Goal: Information Seeking & Learning: Compare options

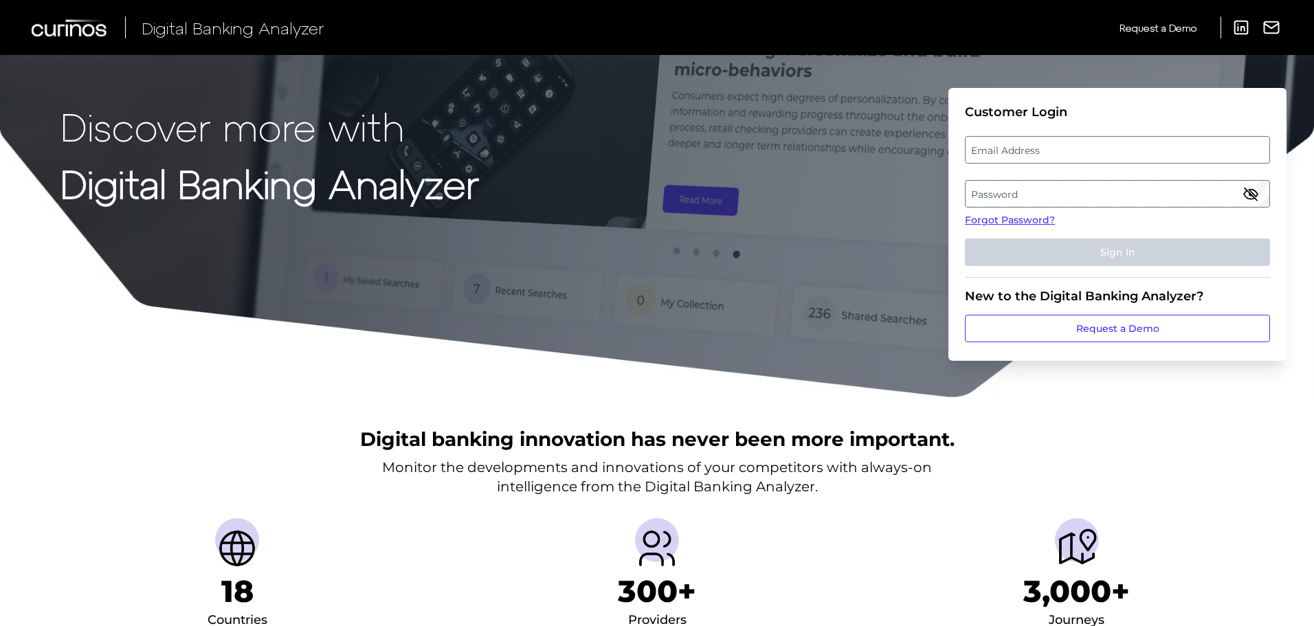
click at [1119, 145] on label "Email Address" at bounding box center [1116, 149] width 303 height 25
click at [1119, 145] on input "email" at bounding box center [1117, 149] width 305 height 27
type input "[PERSON_NAME][EMAIL_ADDRESS][PERSON_NAME][DOMAIN_NAME]"
click at [1068, 195] on label "Password" at bounding box center [1116, 193] width 303 height 25
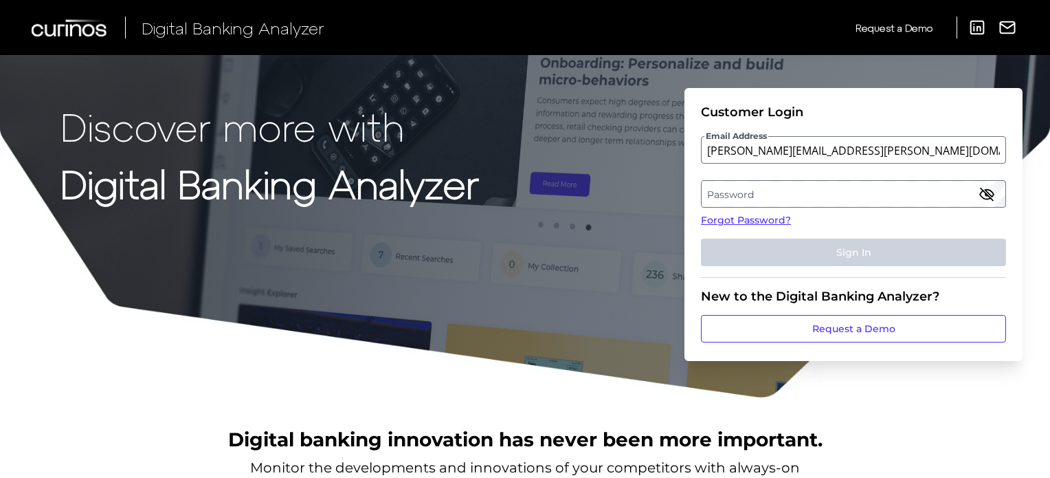
click at [703, 208] on fieldset "Customer Login Email Address [PERSON_NAME][EMAIL_ADDRESS][PERSON_NAME][DOMAIN_N…" at bounding box center [853, 190] width 305 height 173
drag, startPoint x: 752, startPoint y: 193, endPoint x: 731, endPoint y: 188, distance: 21.8
click at [731, 188] on label "Password" at bounding box center [853, 193] width 303 height 25
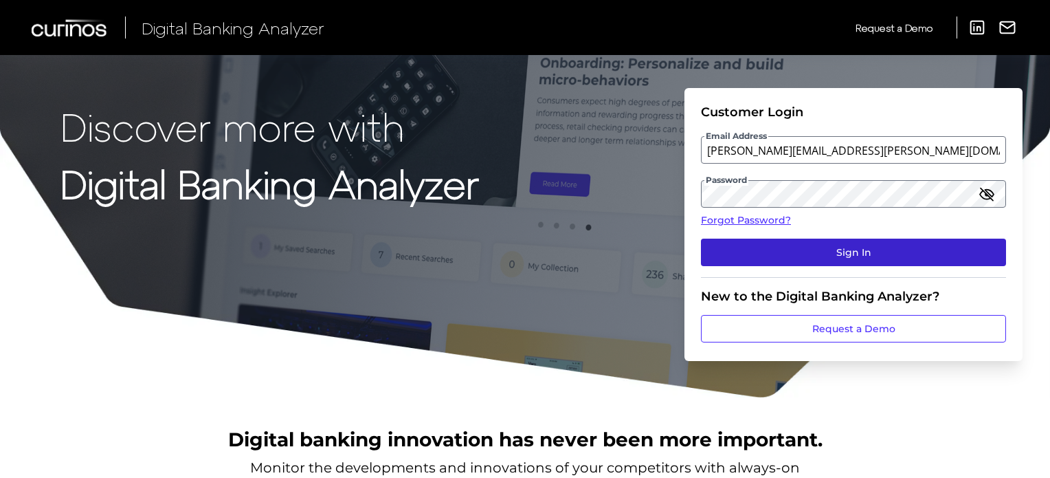
click at [869, 254] on button "Sign In" at bounding box center [853, 251] width 305 height 27
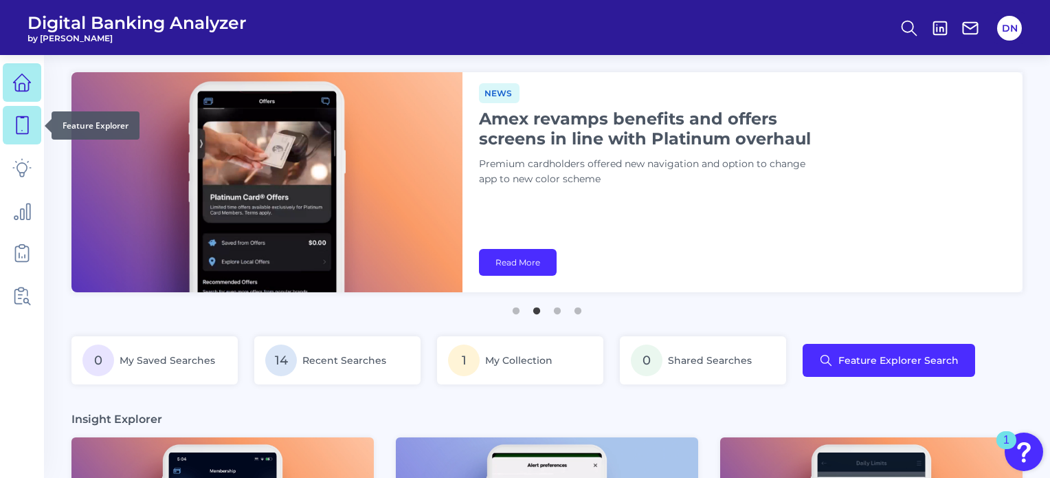
click at [18, 115] on link at bounding box center [22, 125] width 38 height 38
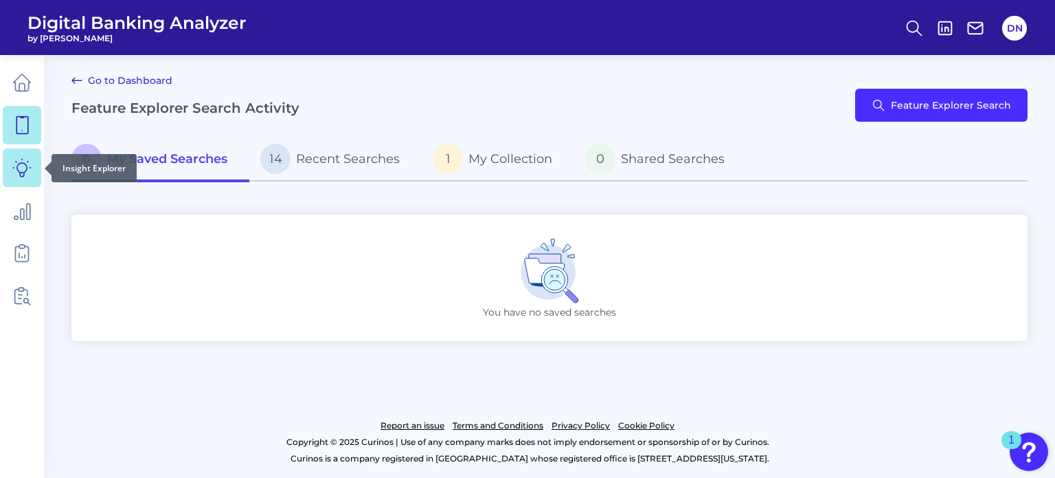
click at [22, 172] on icon at bounding box center [21, 167] width 19 height 19
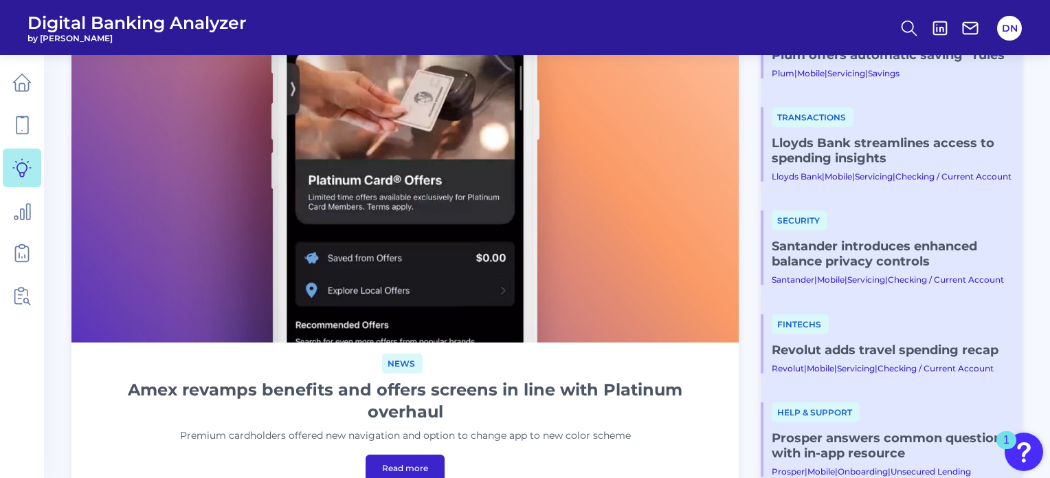
scroll to position [275, 0]
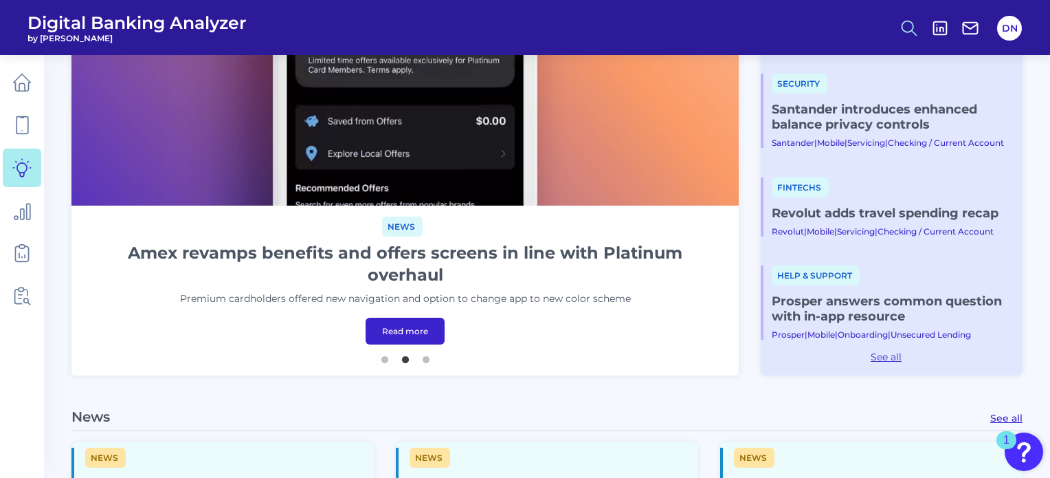
click at [906, 27] on icon at bounding box center [908, 28] width 19 height 19
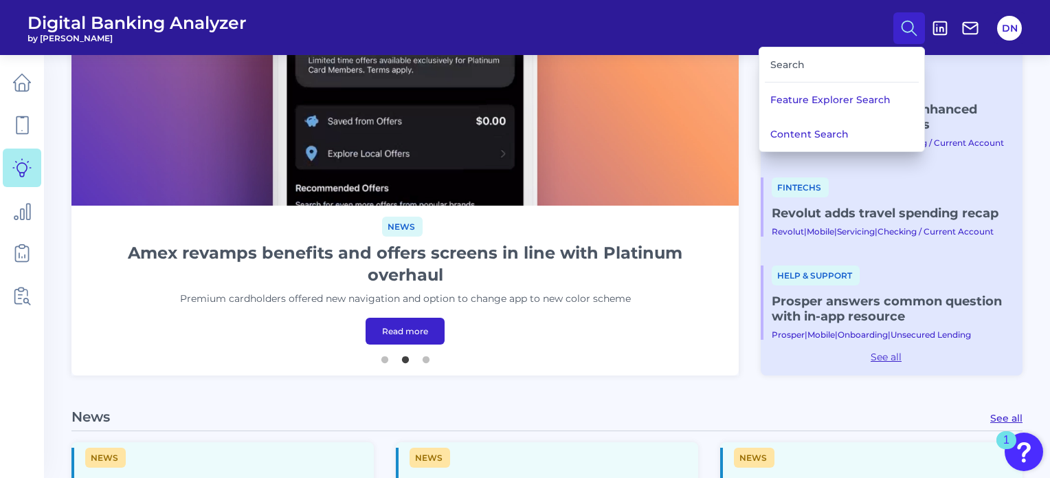
click at [789, 65] on div "Search" at bounding box center [842, 64] width 154 height 35
click at [776, 61] on div "Search" at bounding box center [842, 64] width 154 height 35
click at [830, 100] on button "Feature Explorer Search" at bounding box center [841, 99] width 165 height 34
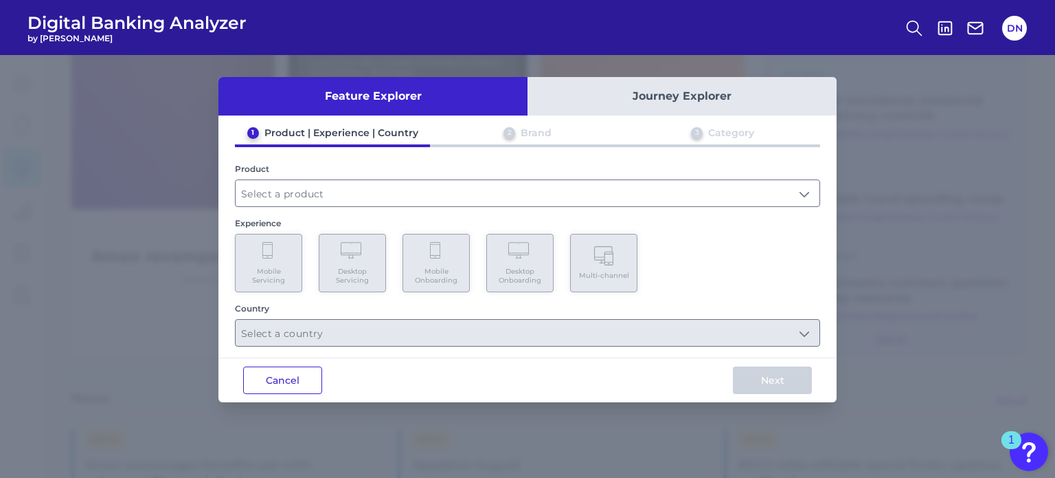
drag, startPoint x: 292, startPoint y: 379, endPoint x: 303, endPoint y: 361, distance: 21.0
click at [293, 379] on button "Cancel" at bounding box center [282, 379] width 79 height 27
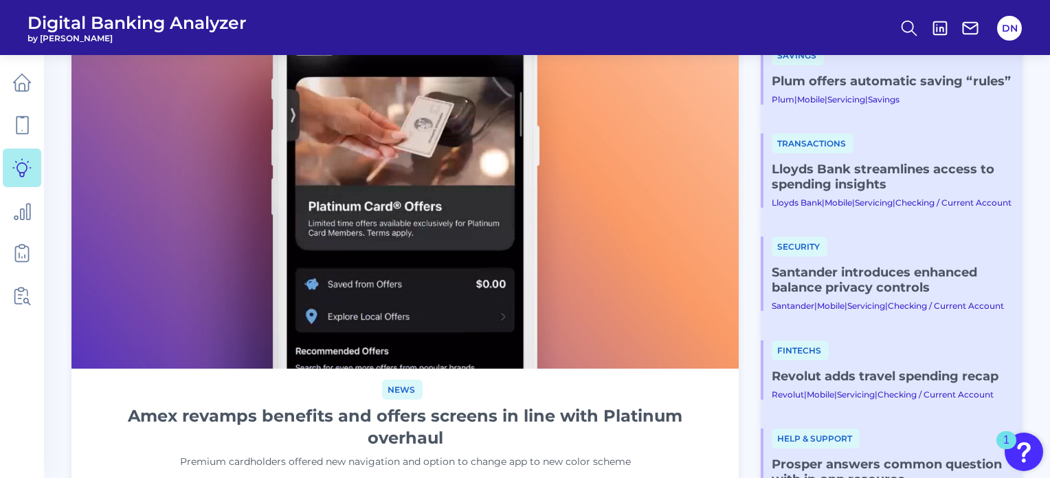
scroll to position [0, 0]
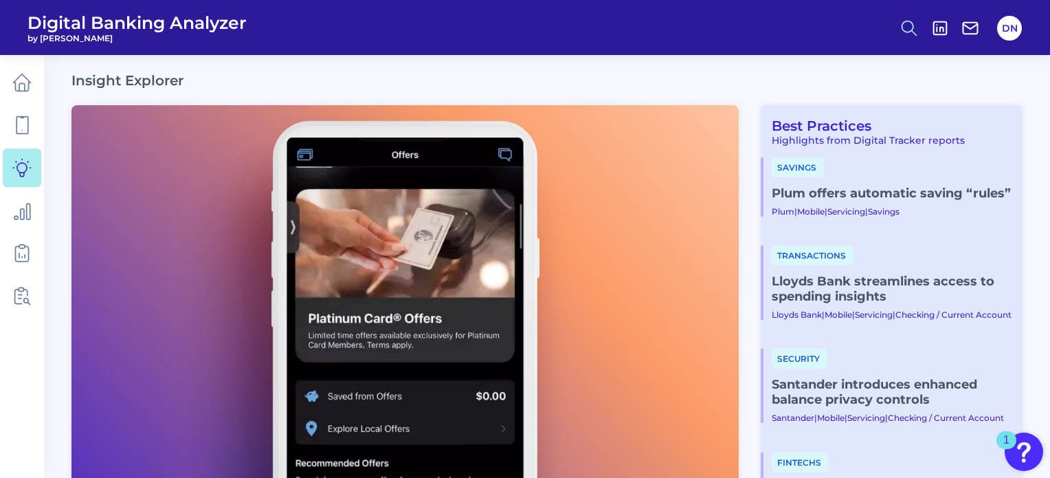
click at [910, 26] on icon at bounding box center [908, 28] width 19 height 19
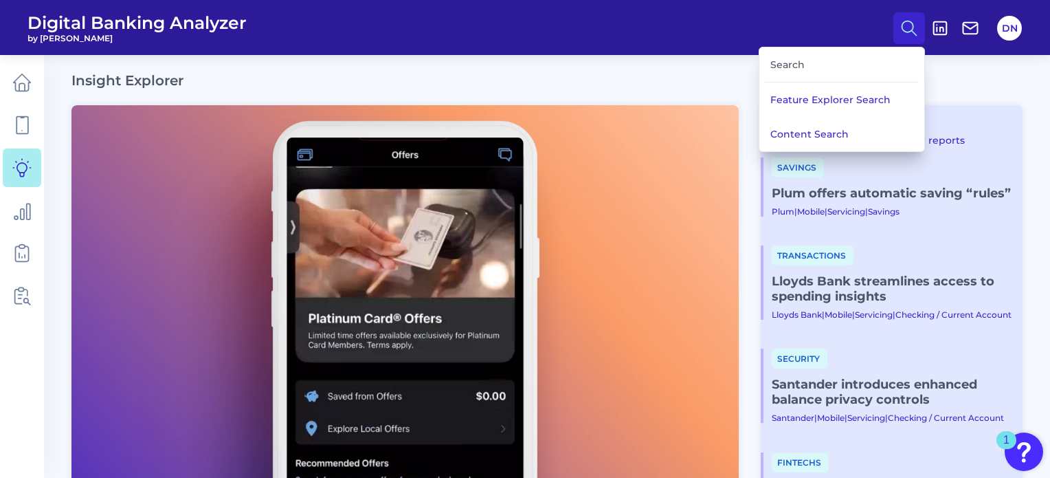
click at [811, 65] on div "Search" at bounding box center [842, 64] width 154 height 35
click at [773, 69] on div "Search" at bounding box center [842, 64] width 154 height 35
click at [776, 69] on div "Search" at bounding box center [842, 64] width 154 height 35
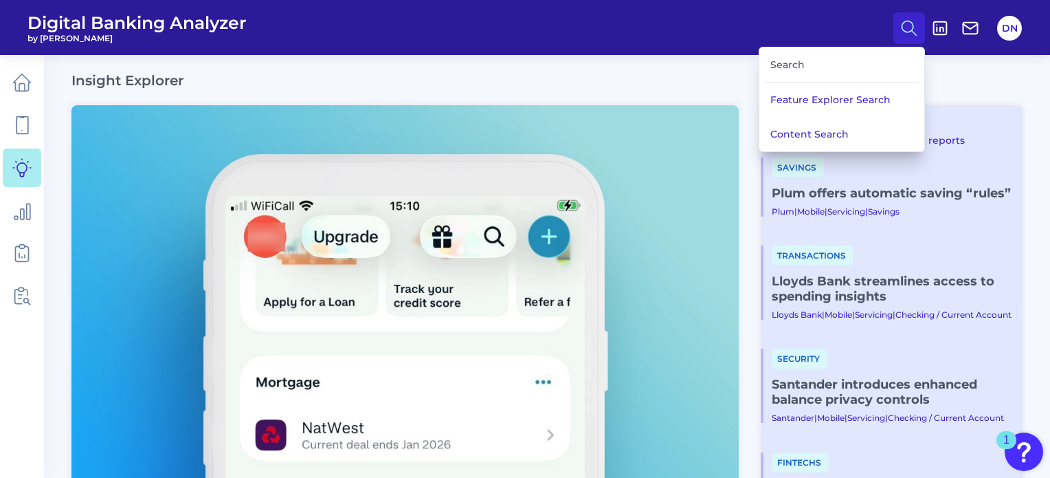
click at [788, 63] on div "Search" at bounding box center [842, 64] width 154 height 35
click at [793, 63] on div "Search" at bounding box center [842, 64] width 154 height 35
click at [799, 64] on div "Search" at bounding box center [842, 64] width 154 height 35
click at [780, 58] on div "Search" at bounding box center [842, 64] width 154 height 35
click at [783, 63] on div "Search" at bounding box center [842, 64] width 154 height 35
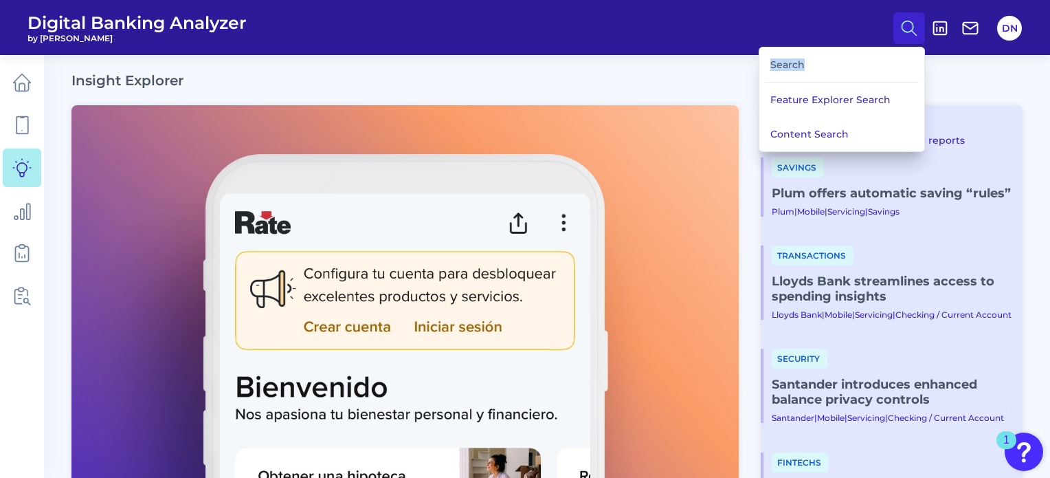
drag, startPoint x: 771, startPoint y: 67, endPoint x: 808, endPoint y: 60, distance: 37.7
click at [808, 60] on div "Search" at bounding box center [842, 64] width 154 height 35
click at [835, 135] on button "Content Search" at bounding box center [841, 134] width 165 height 34
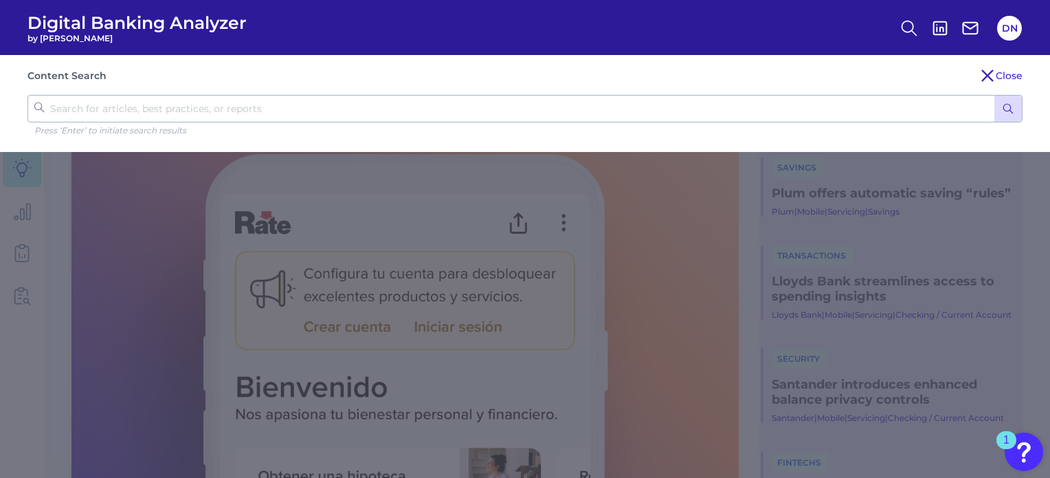
click at [1014, 104] on button "submit" at bounding box center [1007, 109] width 27 height 26
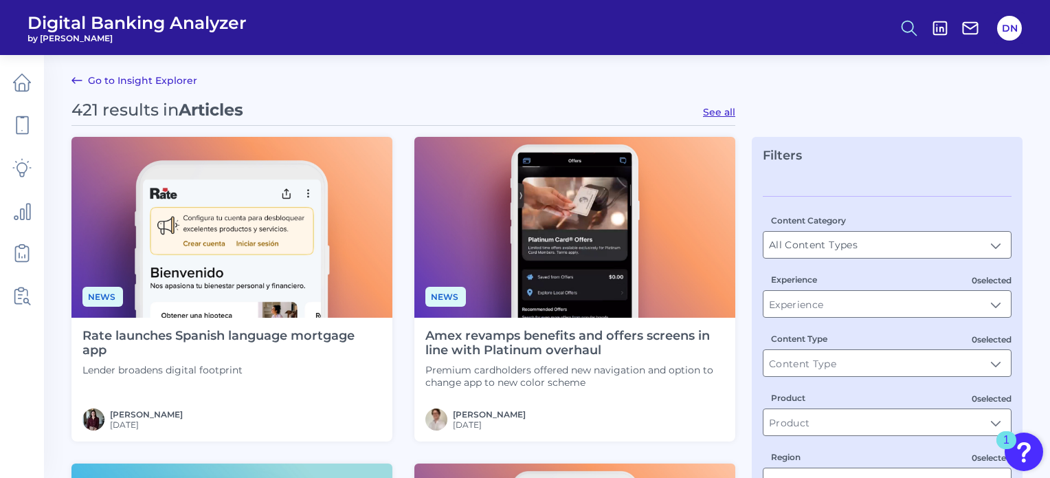
click at [912, 27] on icon at bounding box center [908, 28] width 19 height 19
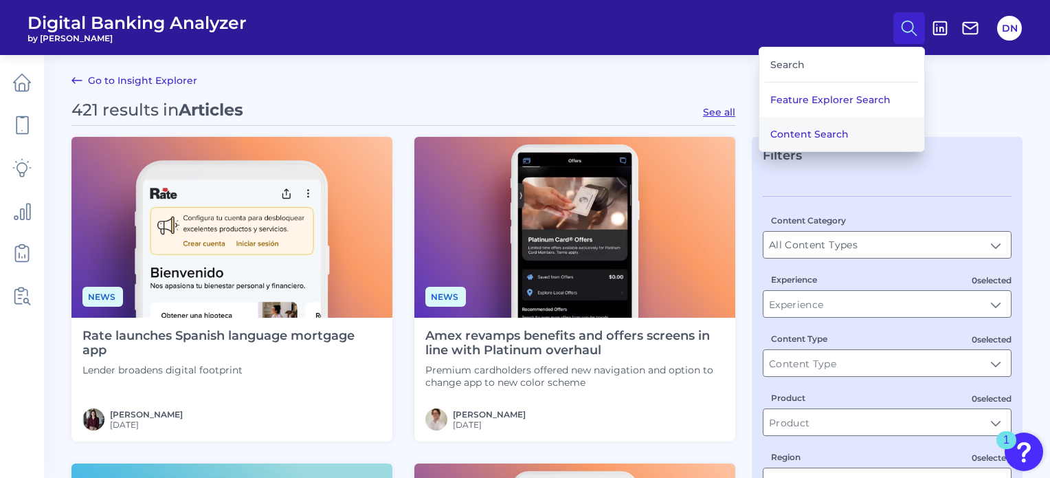
click at [819, 131] on button "Content Search" at bounding box center [841, 134] width 165 height 34
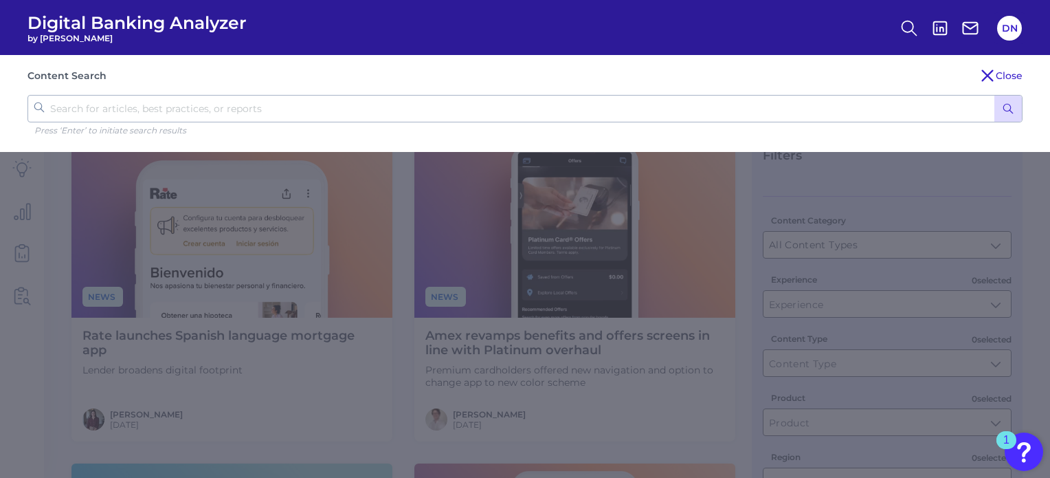
click at [1011, 110] on icon "submit" at bounding box center [1008, 108] width 12 height 12
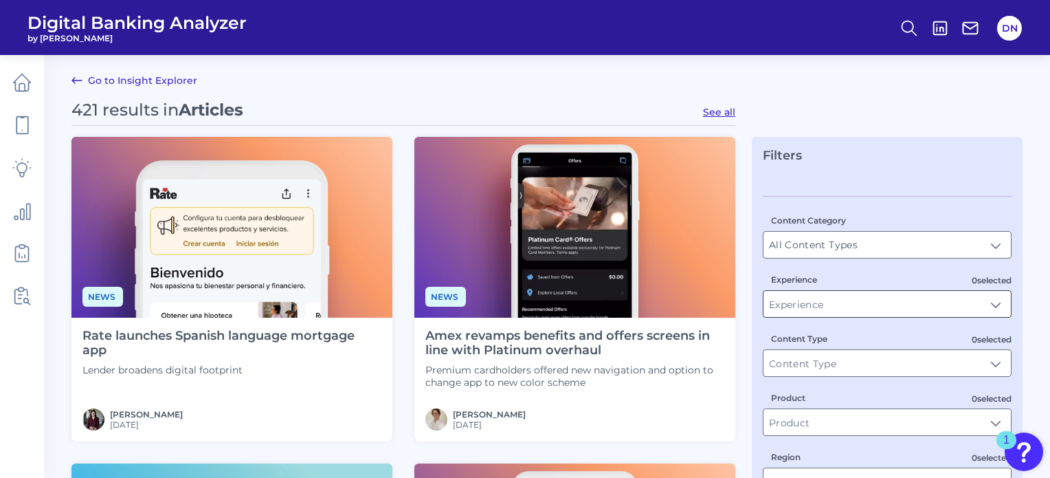
scroll to position [69, 0]
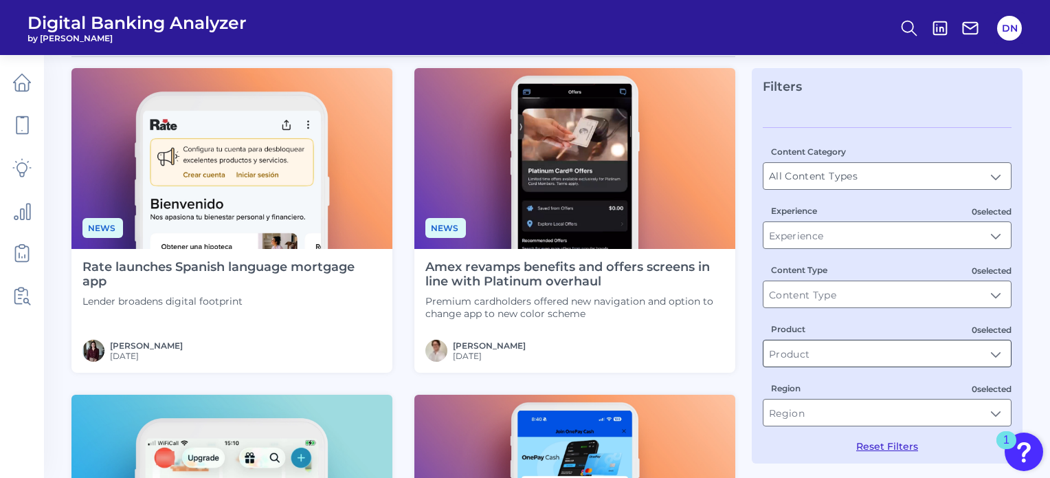
click at [997, 360] on input "Product" at bounding box center [886, 353] width 247 height 26
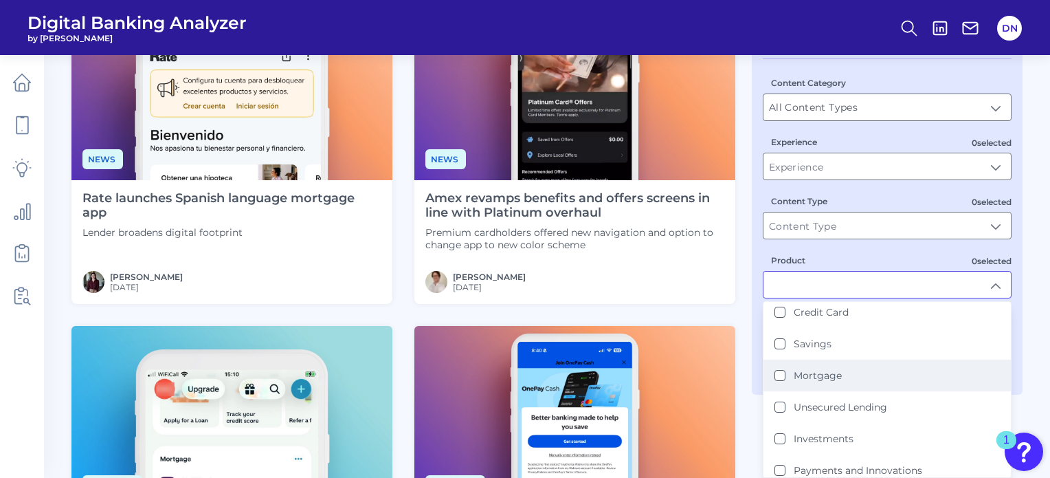
scroll to position [137, 0]
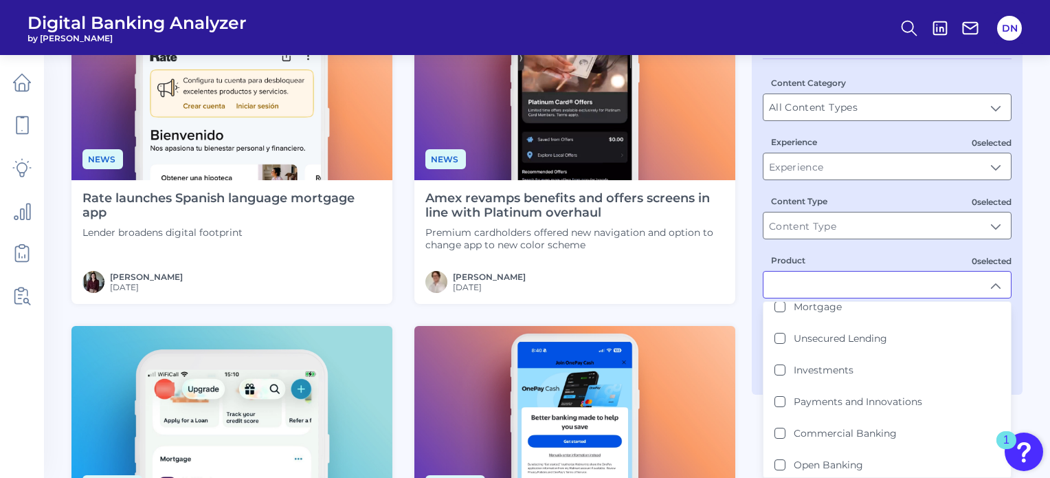
click at [779, 366] on button "Investments" at bounding box center [779, 369] width 11 height 11
type input "Investments"
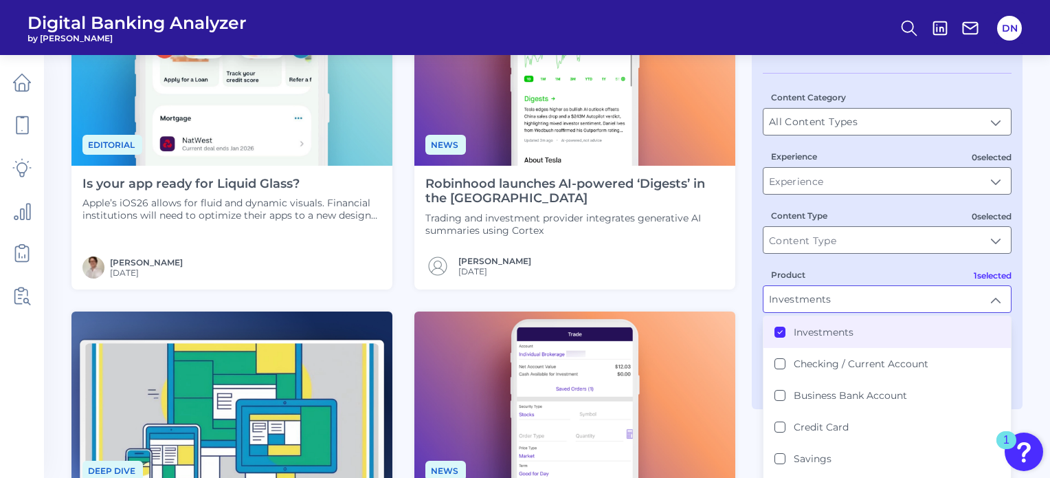
scroll to position [0, 0]
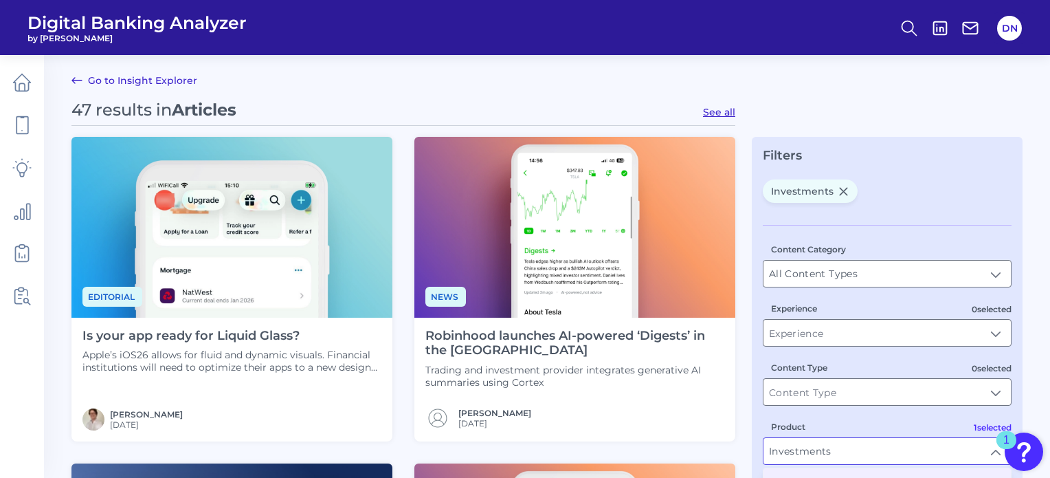
click at [708, 112] on button "See all" at bounding box center [719, 112] width 32 height 12
type input "Articles"
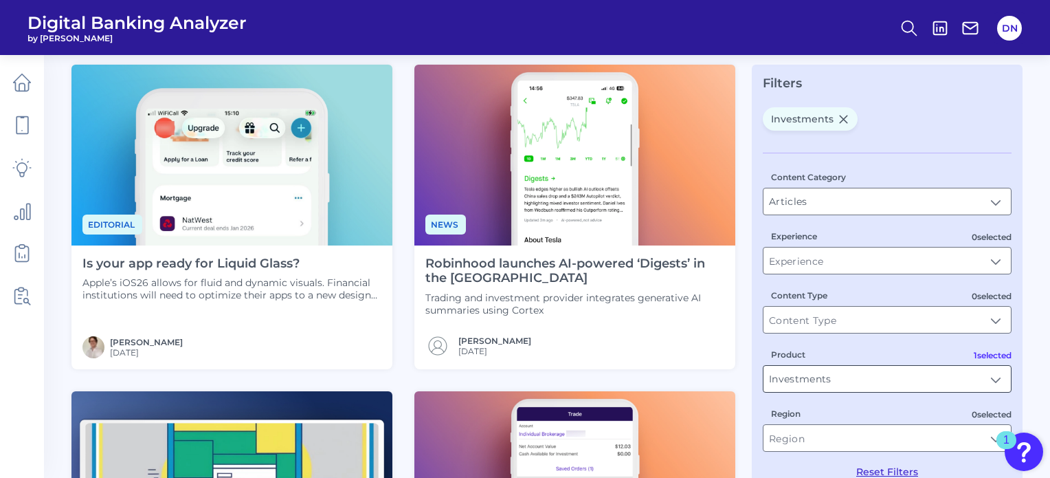
scroll to position [96, 0]
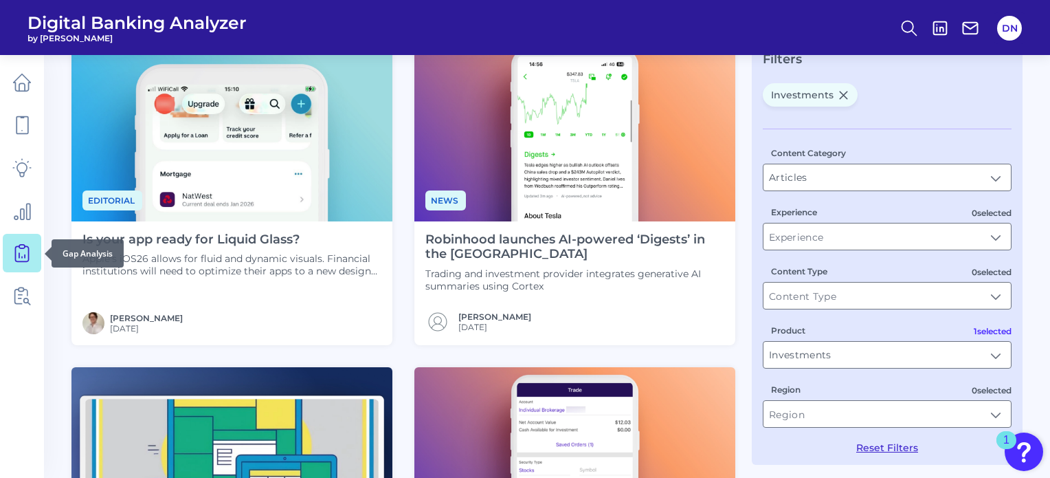
click at [22, 251] on icon at bounding box center [21, 252] width 19 height 19
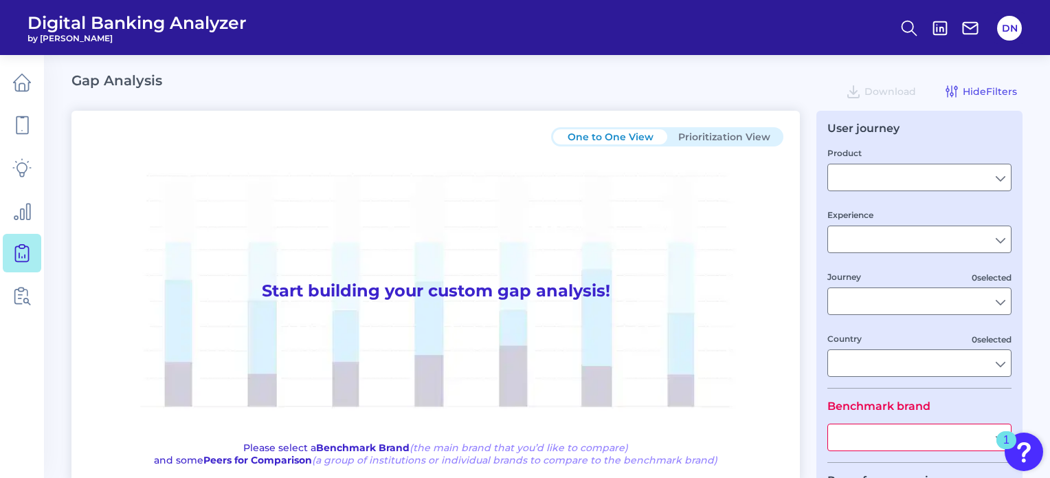
type input "Checking / Current Account"
type input "Mobile Servicing"
type input "Pre-Login Area, New Customer Onboarding, Login & Authentication, Accounts and t…"
type input "United States"
type input "All Select individual brands"
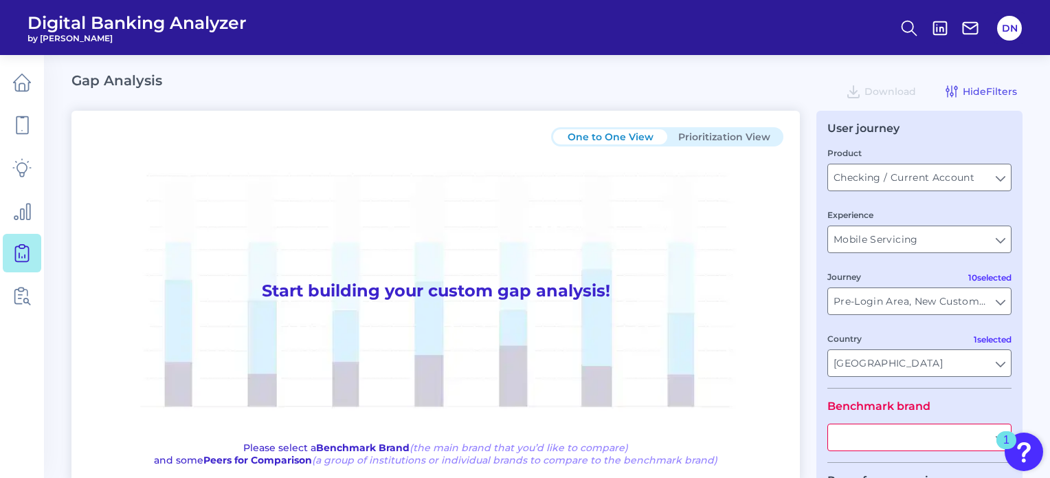
type input "All Journeys"
type input "All Countries"
click at [701, 137] on button "Prioritization View" at bounding box center [724, 136] width 114 height 15
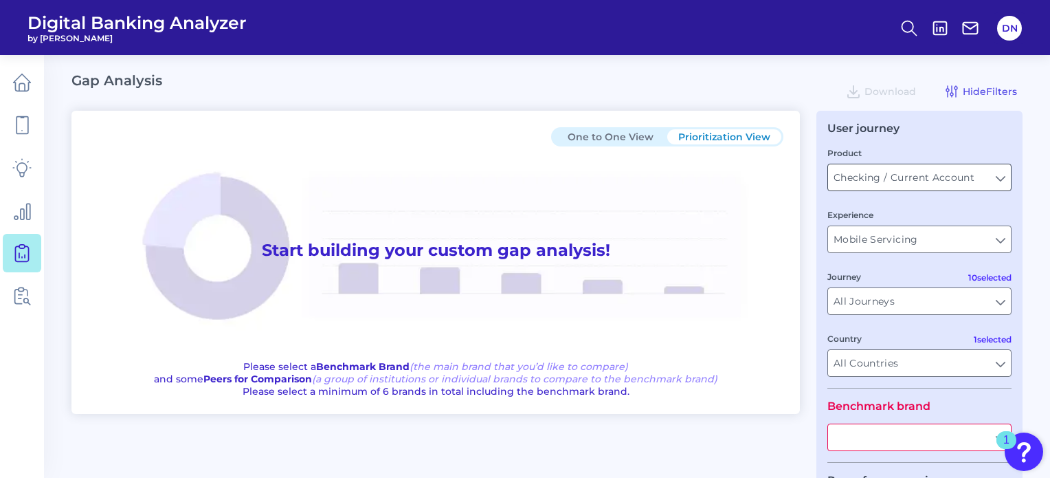
click at [997, 178] on input "Checking / Current Account" at bounding box center [919, 177] width 183 height 26
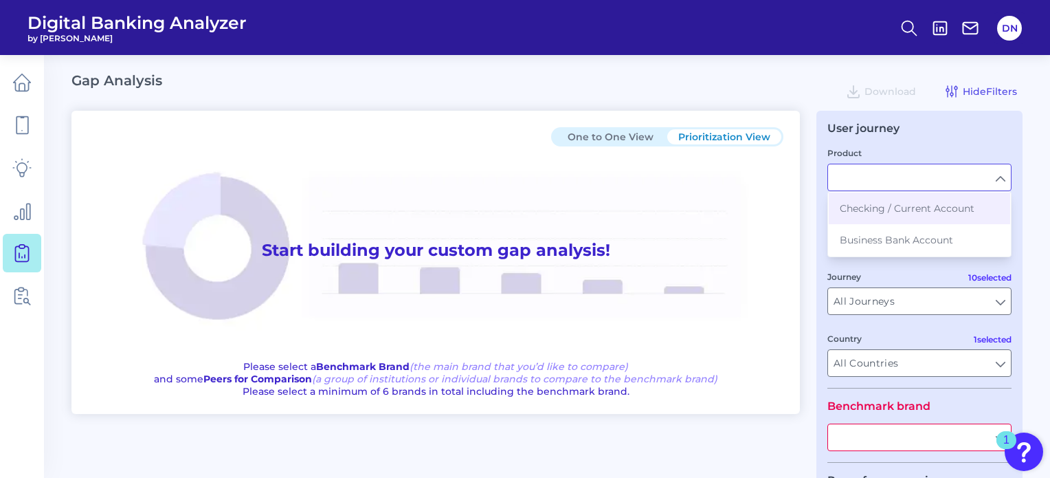
click at [864, 144] on div "User journey Product Checking / Current Account Business Bank Account Experienc…" at bounding box center [919, 387] width 206 height 552
type input "Checking / Current Account"
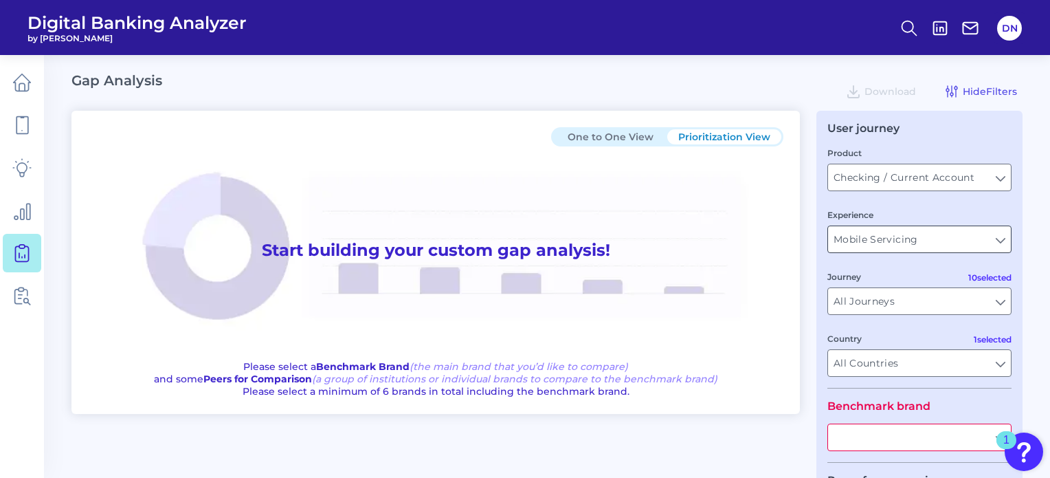
click at [880, 234] on input "Mobile Servicing" at bounding box center [919, 239] width 183 height 26
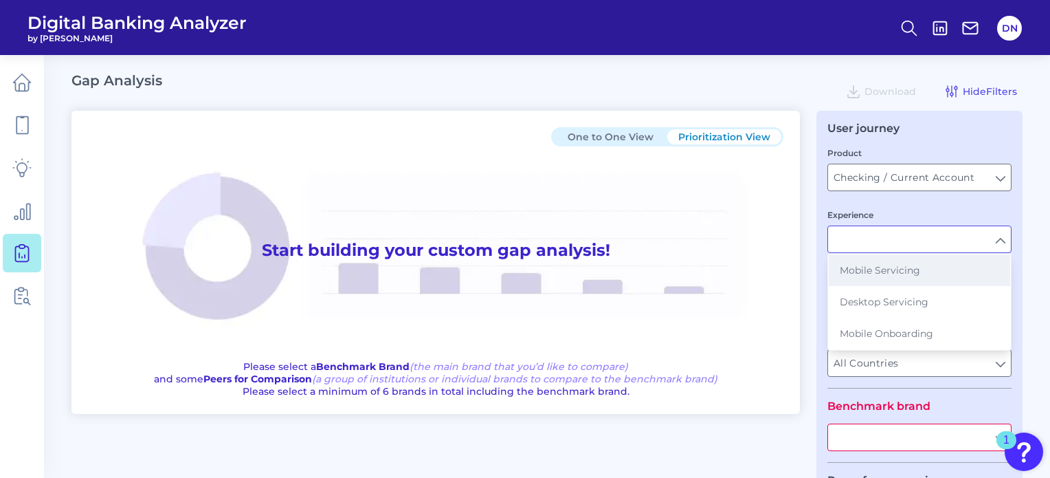
click at [869, 273] on span "Mobile Servicing" at bounding box center [880, 270] width 80 height 12
type input "Mobile Servicing"
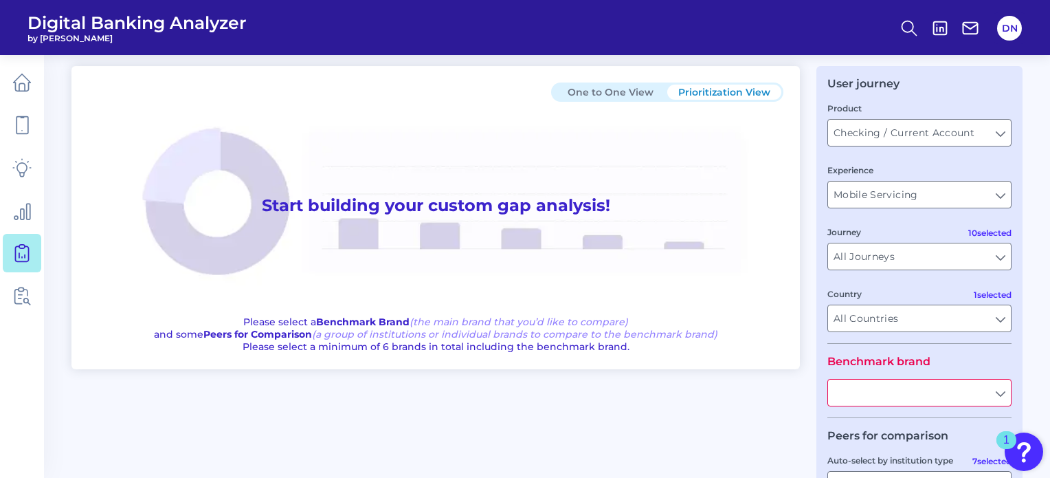
scroll to position [69, 0]
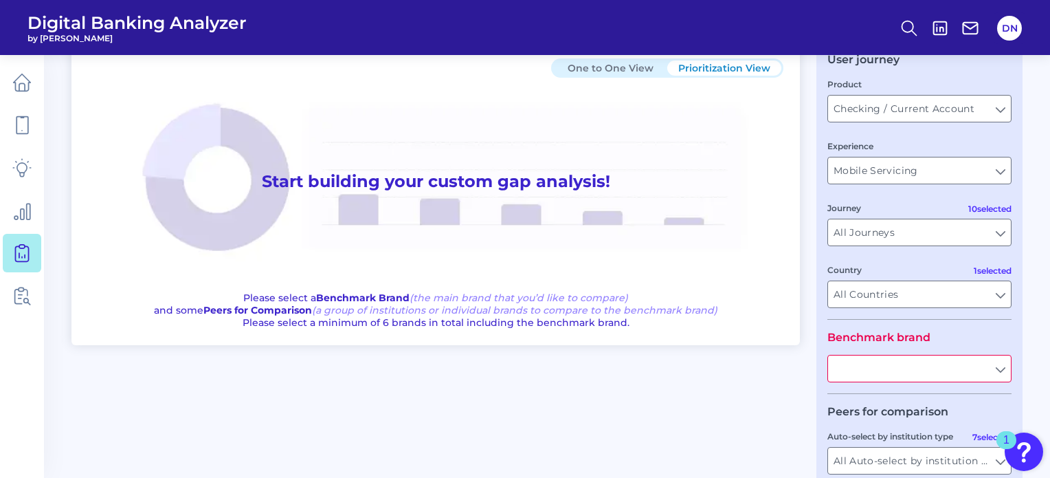
click at [876, 378] on input "text" at bounding box center [919, 368] width 183 height 26
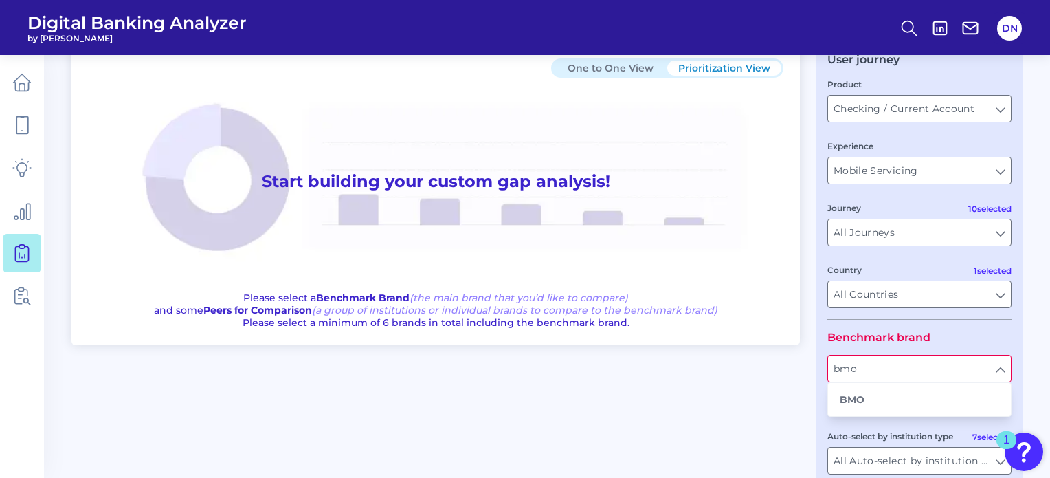
click at [847, 396] on b "BMO" at bounding box center [852, 399] width 25 height 12
type input "BMO"
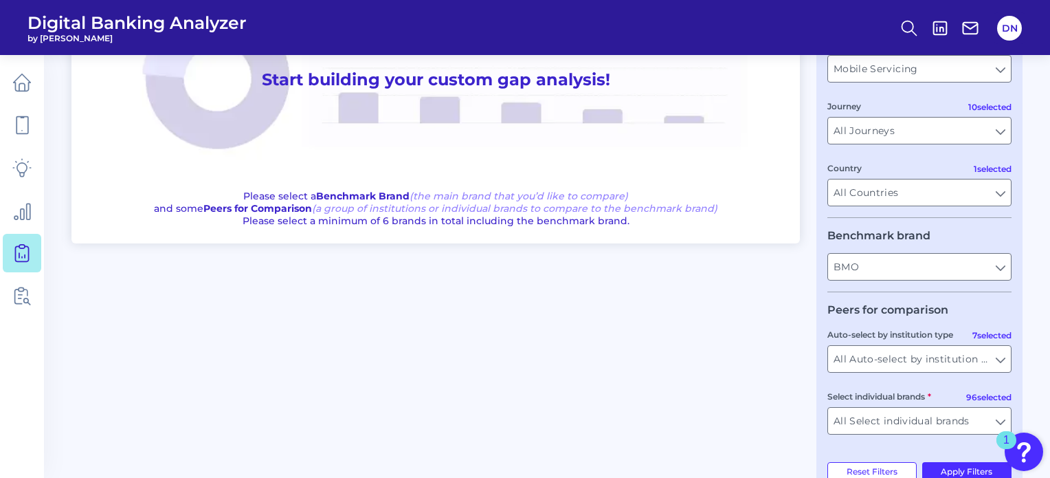
scroll to position [206, 0]
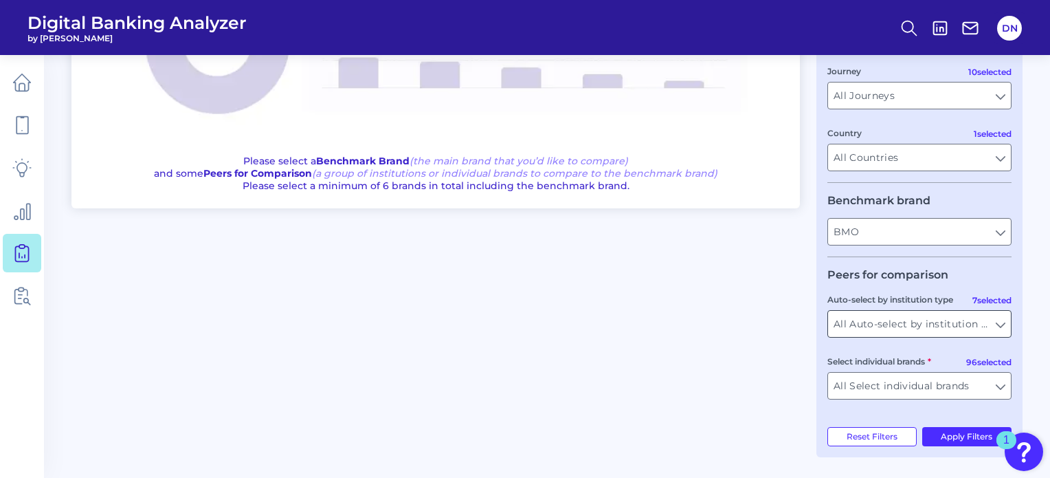
click at [1003, 332] on input "All Auto-select by institution types" at bounding box center [919, 324] width 183 height 26
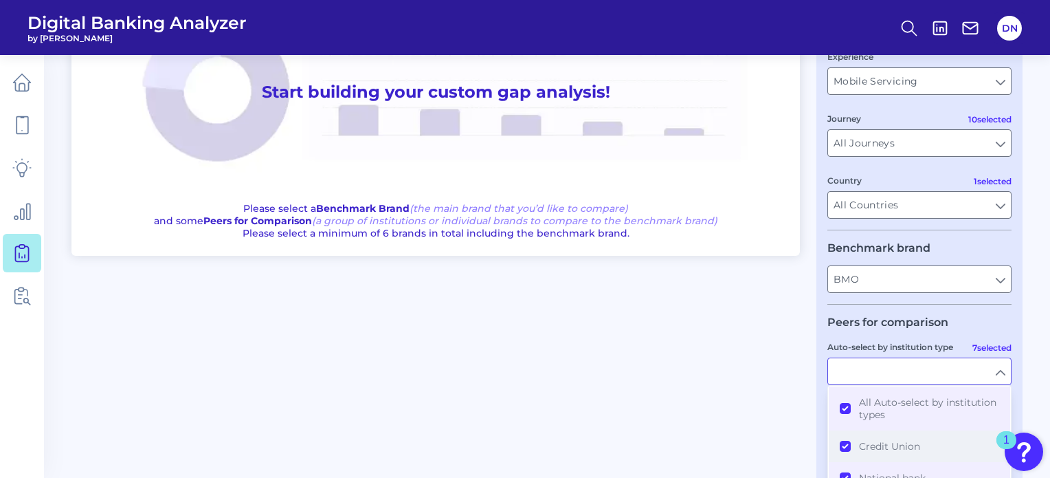
scroll to position [137, 0]
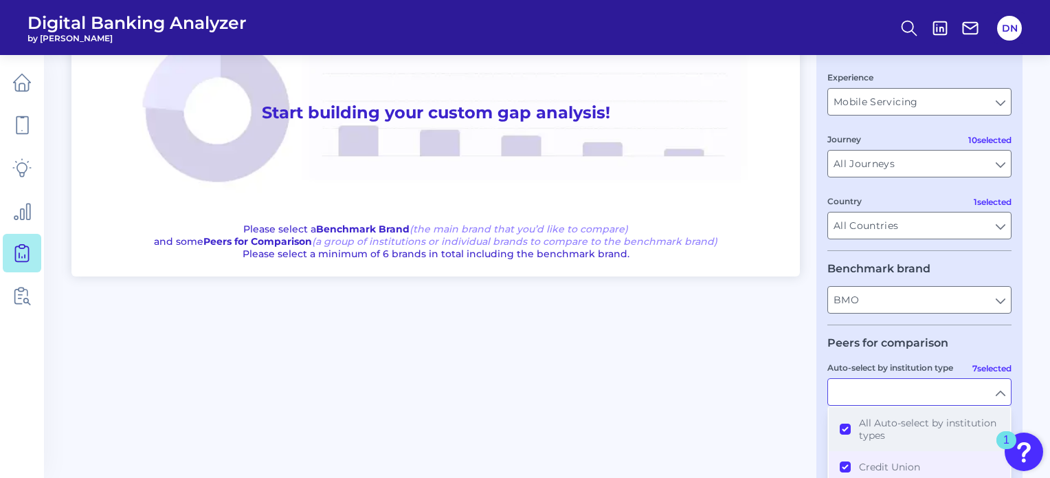
click at [844, 435] on button "All Auto-select by institution types" at bounding box center [919, 429] width 181 height 44
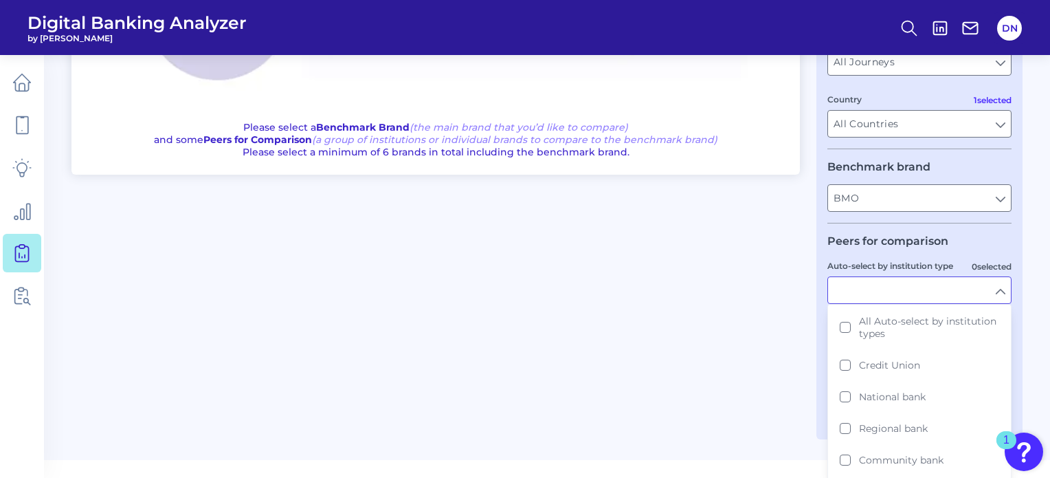
scroll to position [245, 0]
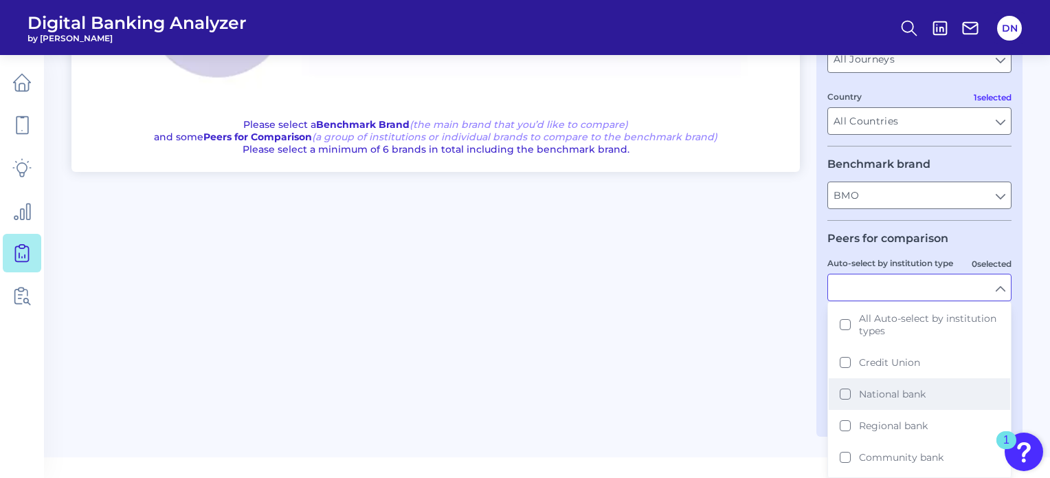
click at [845, 392] on button "National bank" at bounding box center [919, 394] width 181 height 32
type input "Ally, American Express, Bank of America, Capital One, Charles Schwab, Citi, Dis…"
click at [731, 406] on div "One to One View Prioritization View Start building your custom gap analysis! Pl…" at bounding box center [546, 145] width 951 height 552
type input "National bank"
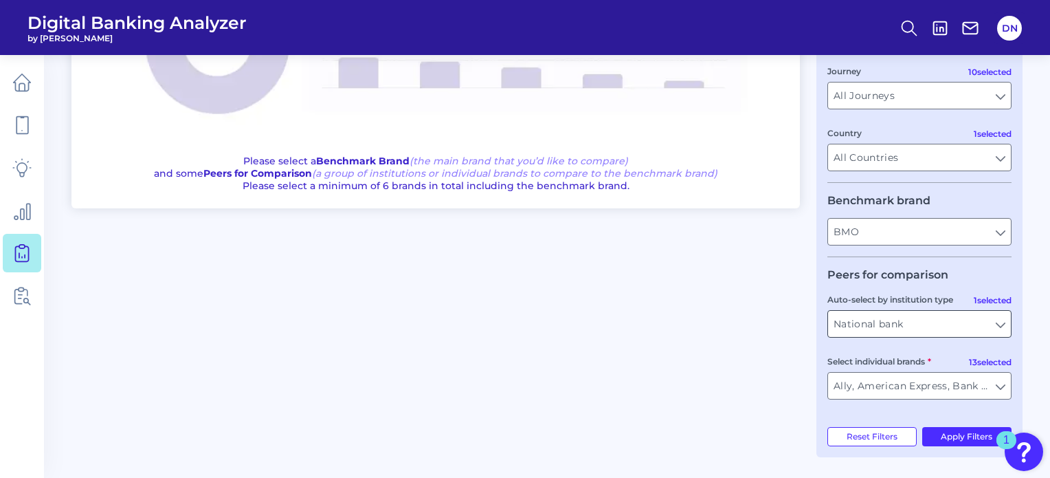
click at [1005, 324] on input "National bank" at bounding box center [919, 324] width 183 height 26
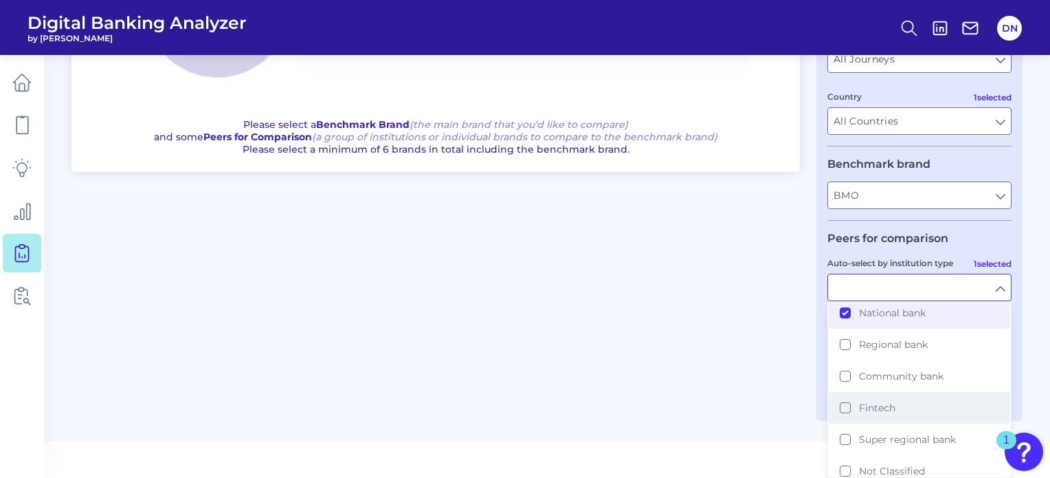
scroll to position [84, 0]
click at [1000, 291] on input "Auto-select by institution type" at bounding box center [919, 287] width 183 height 26
type input "National bank"
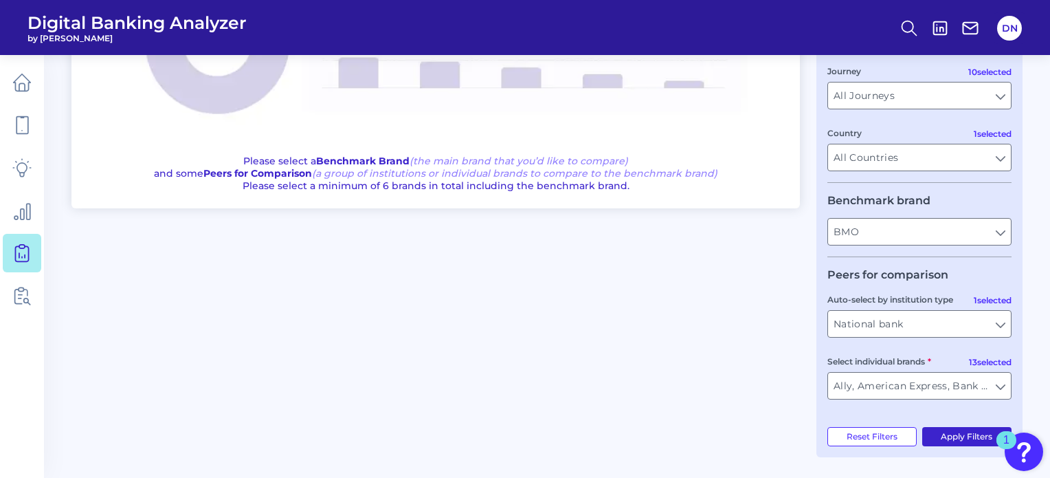
click at [958, 439] on button "Apply Filters" at bounding box center [967, 436] width 90 height 19
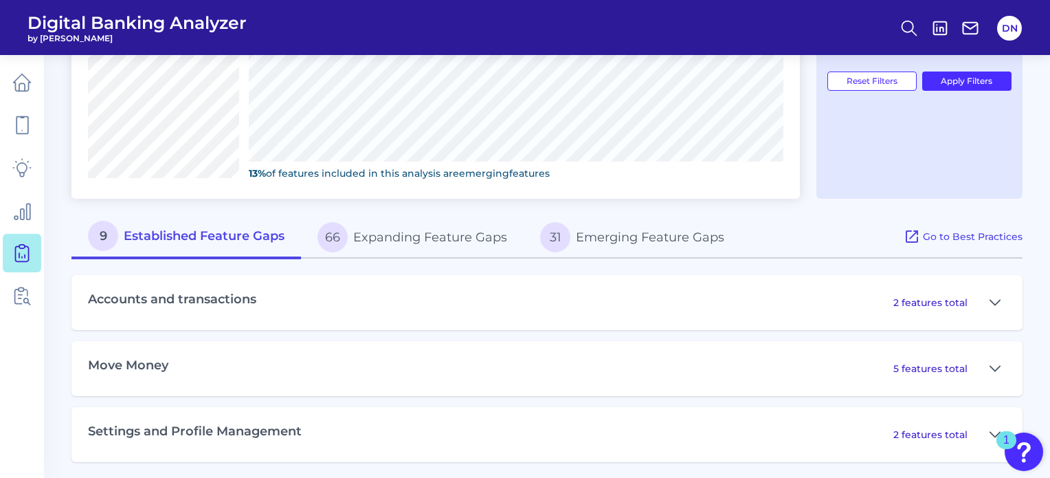
scroll to position [563, 0]
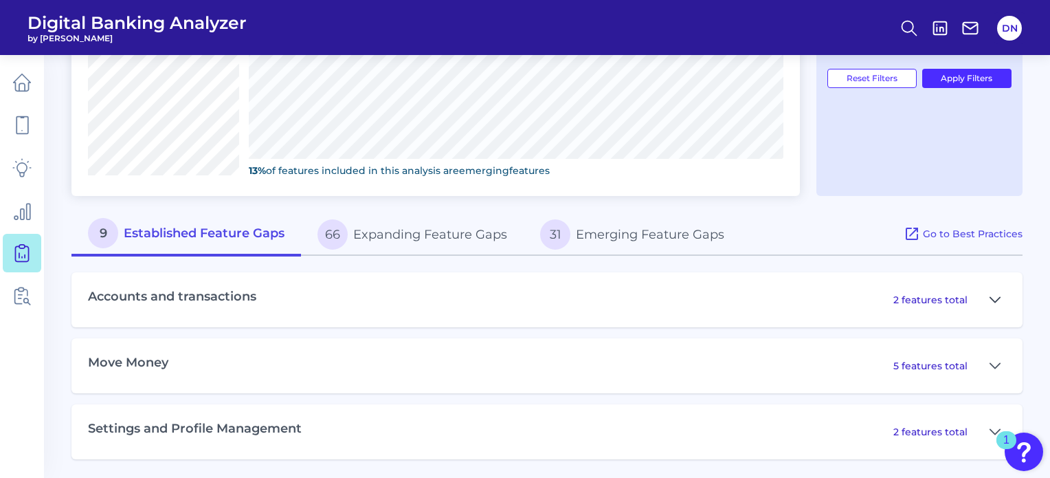
click at [998, 297] on icon at bounding box center [994, 299] width 11 height 16
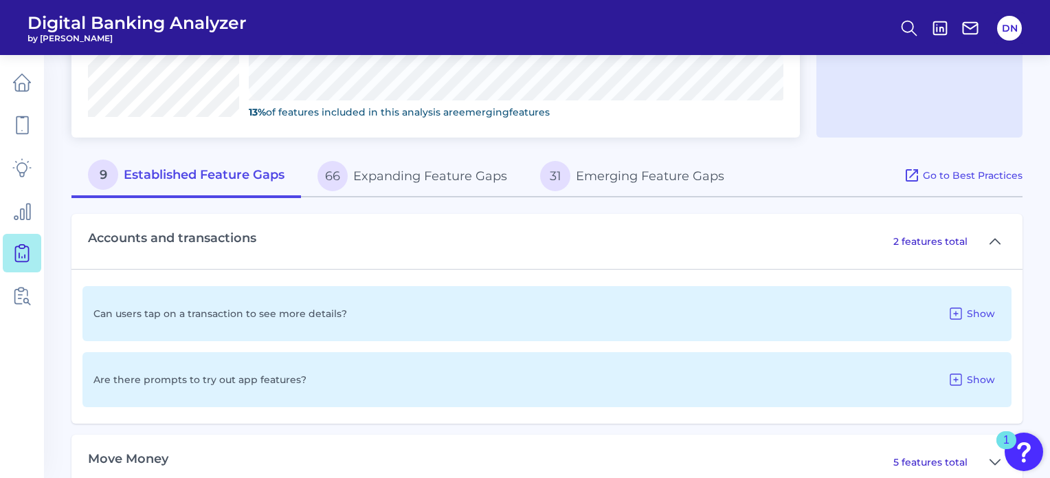
scroll to position [701, 0]
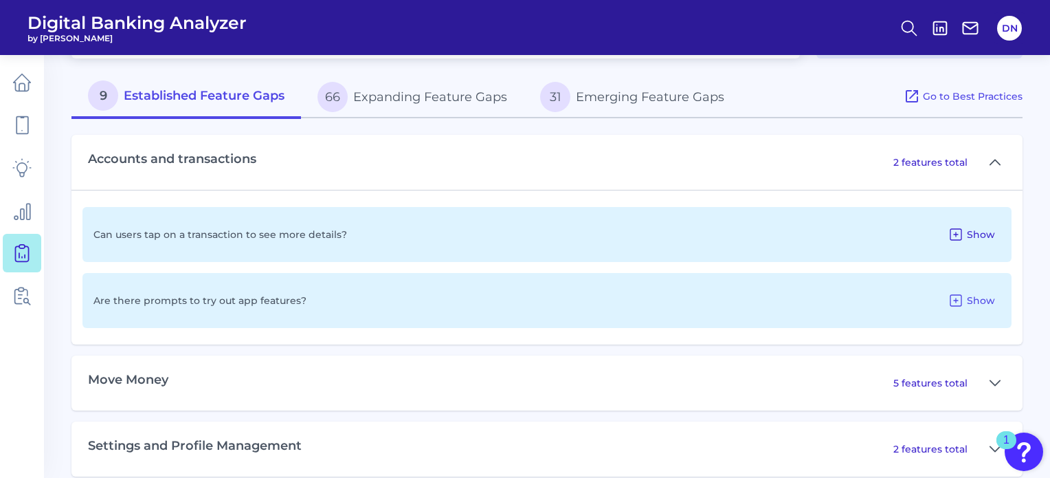
click at [956, 233] on icon at bounding box center [955, 234] width 11 height 11
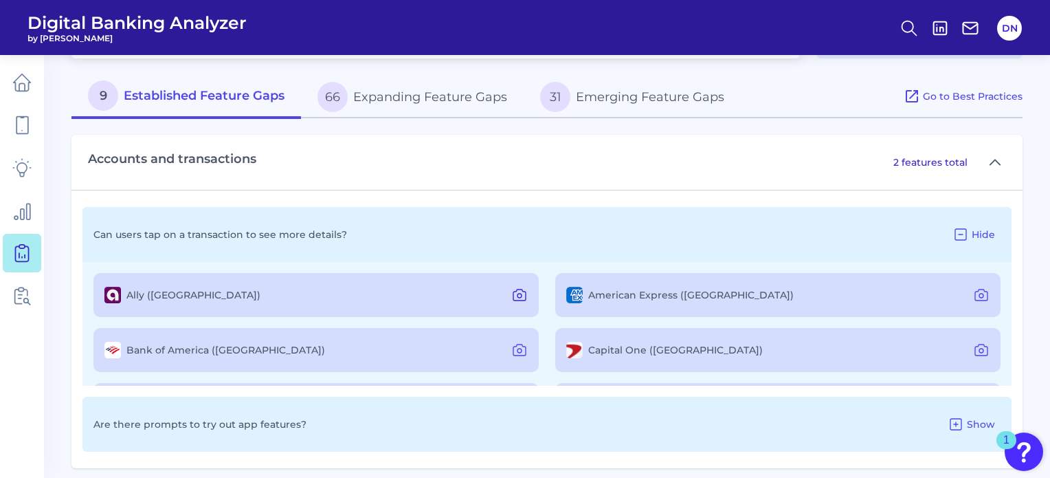
click at [517, 293] on icon at bounding box center [519, 295] width 4 height 4
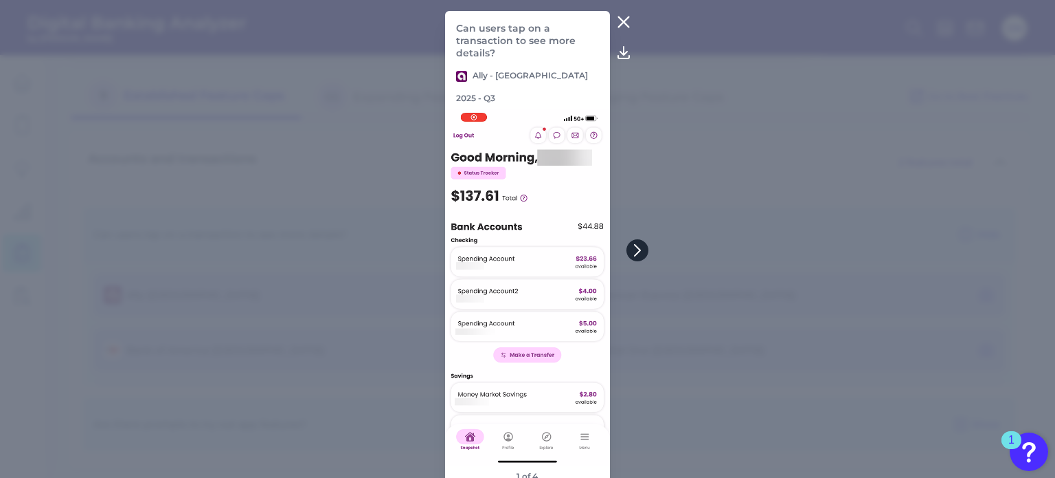
click at [638, 252] on icon at bounding box center [637, 250] width 12 height 12
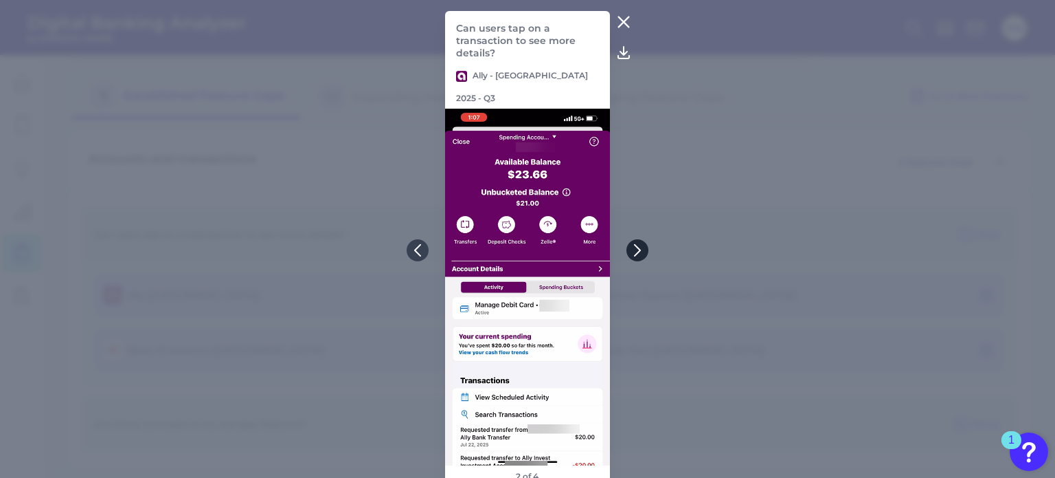
click at [638, 252] on icon at bounding box center [637, 250] width 12 height 12
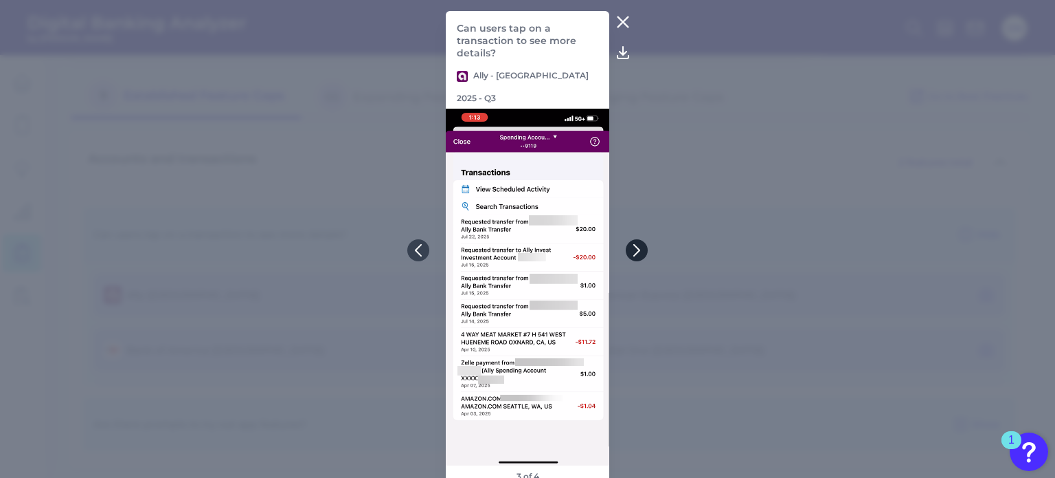
click at [638, 252] on icon at bounding box center [637, 250] width 12 height 12
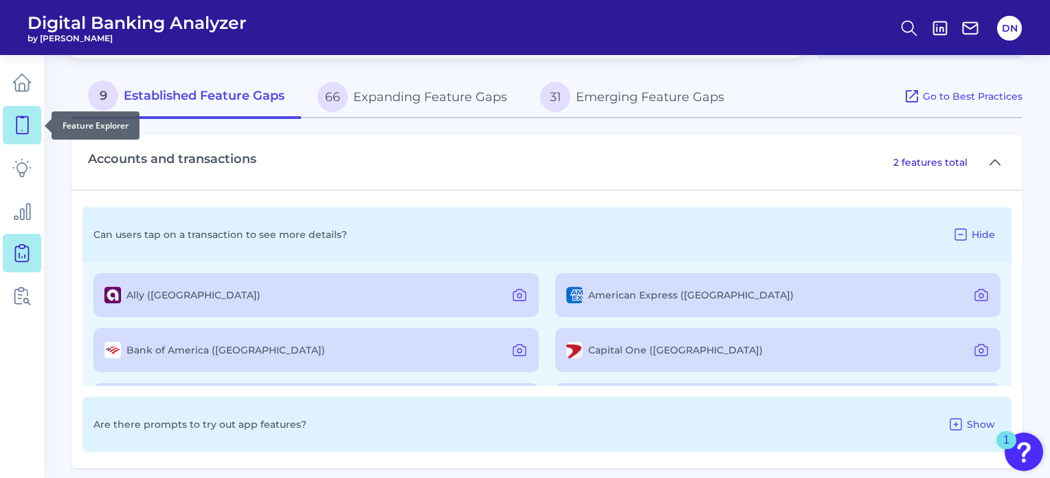
click at [23, 137] on link at bounding box center [22, 125] width 38 height 38
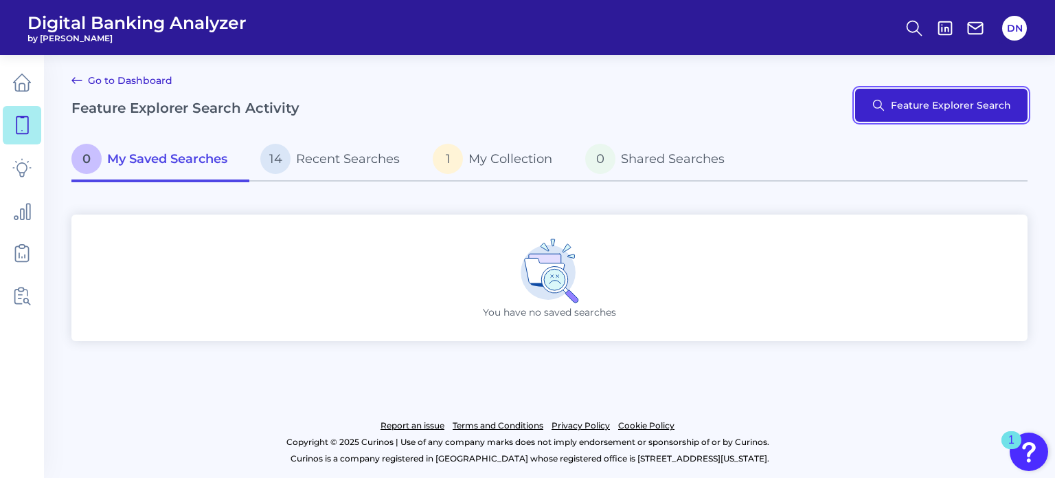
click at [910, 106] on button "Feature Explorer Search" at bounding box center [941, 105] width 172 height 33
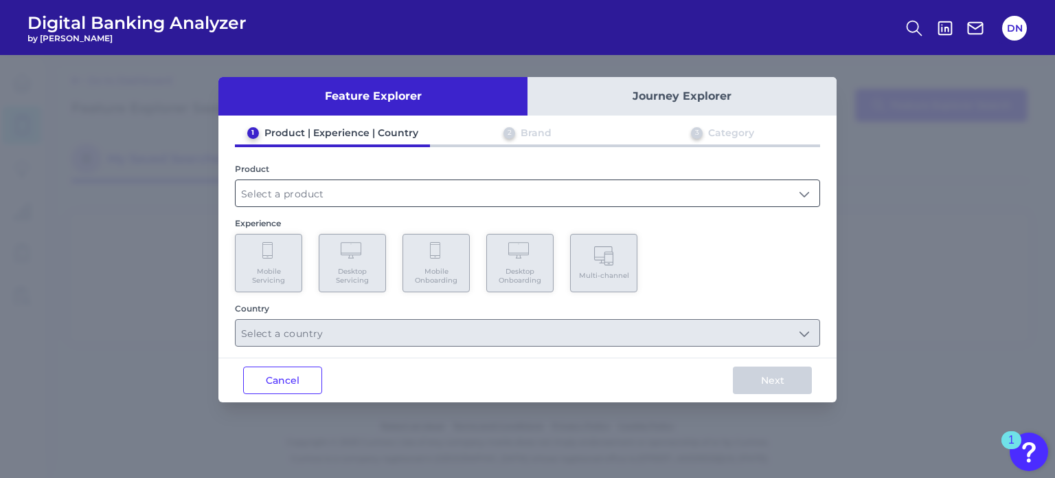
click at [371, 192] on input "text" at bounding box center [528, 193] width 584 height 26
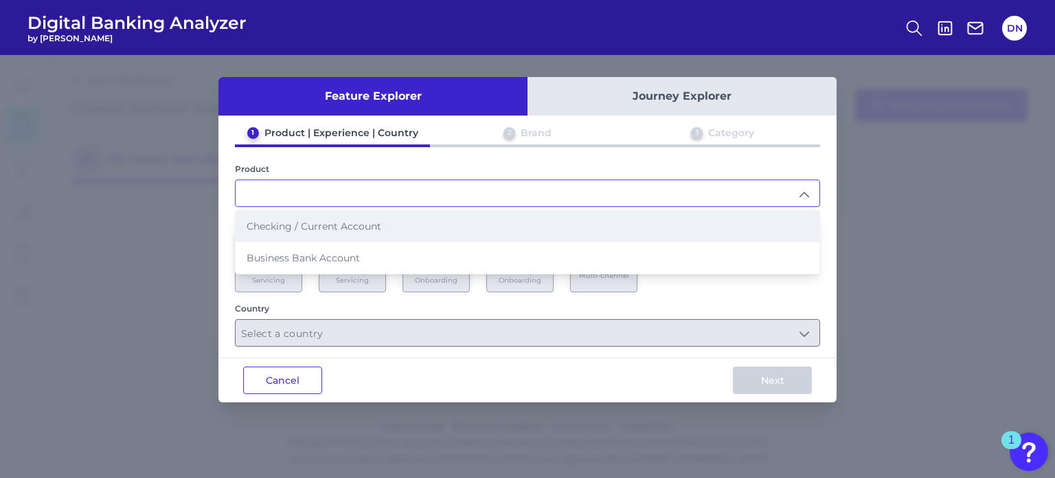
click at [291, 234] on li "Checking / Current Account" at bounding box center [528, 226] width 584 height 32
type input "Checking / Current Account"
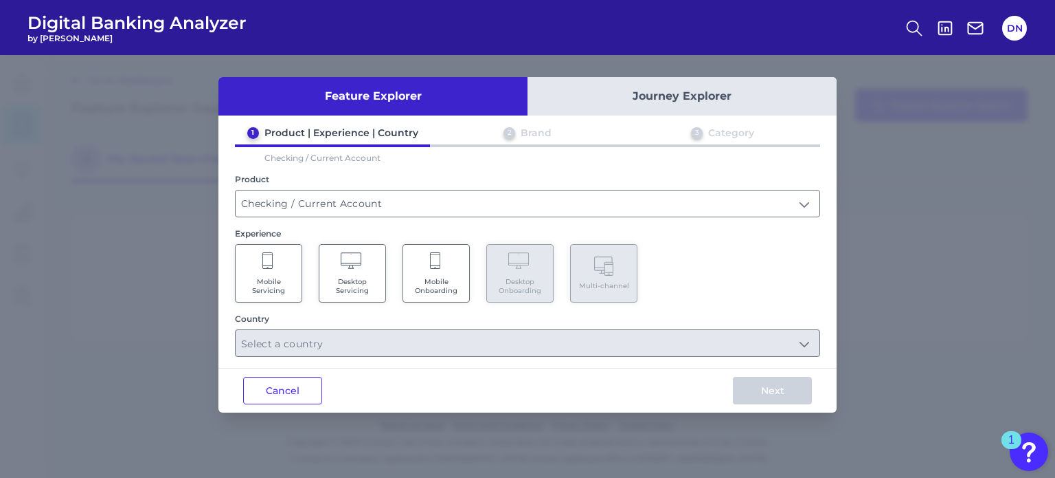
click at [280, 279] on span "Mobile Servicing" at bounding box center [269, 286] width 52 height 18
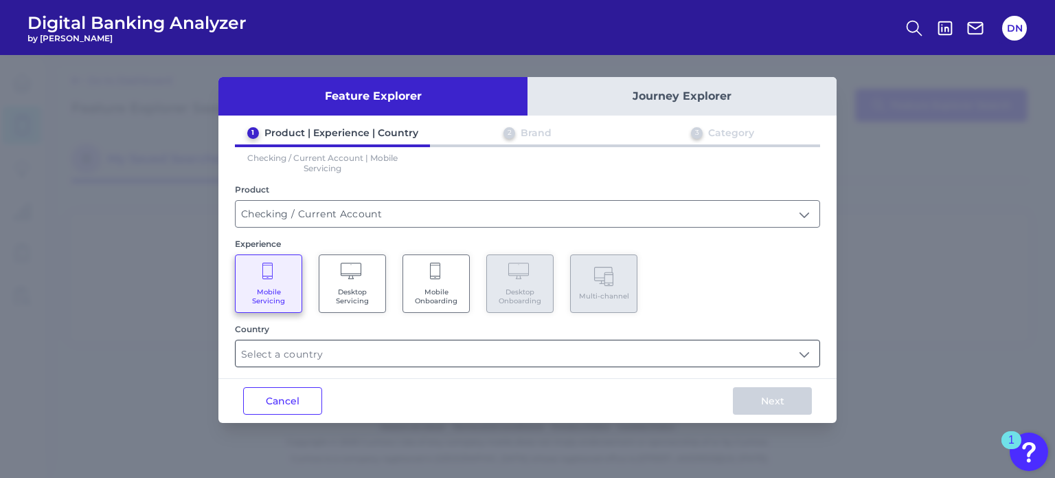
click at [446, 342] on input "text" at bounding box center [528, 353] width 584 height 26
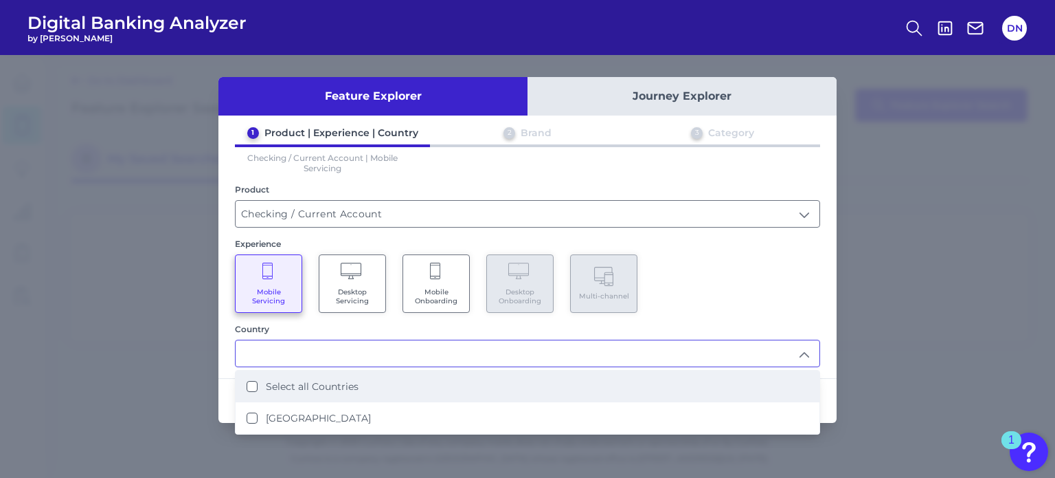
click at [254, 388] on Countries "Select all Countries" at bounding box center [252, 386] width 11 height 11
type input "Select all Countries"
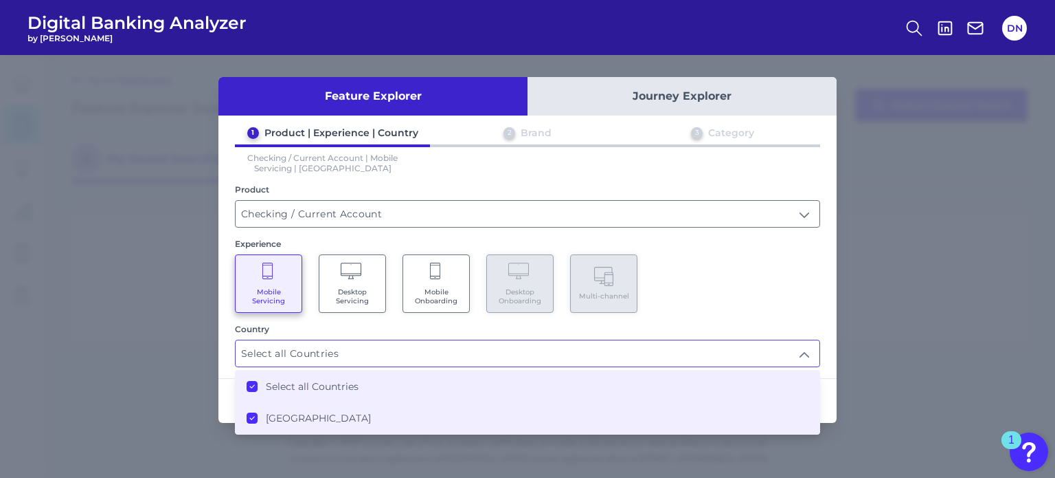
click at [647, 277] on div "Mobile Servicing Desktop Servicing Mobile Onboarding Desktop Onboarding Multi-c…" at bounding box center [527, 283] width 585 height 58
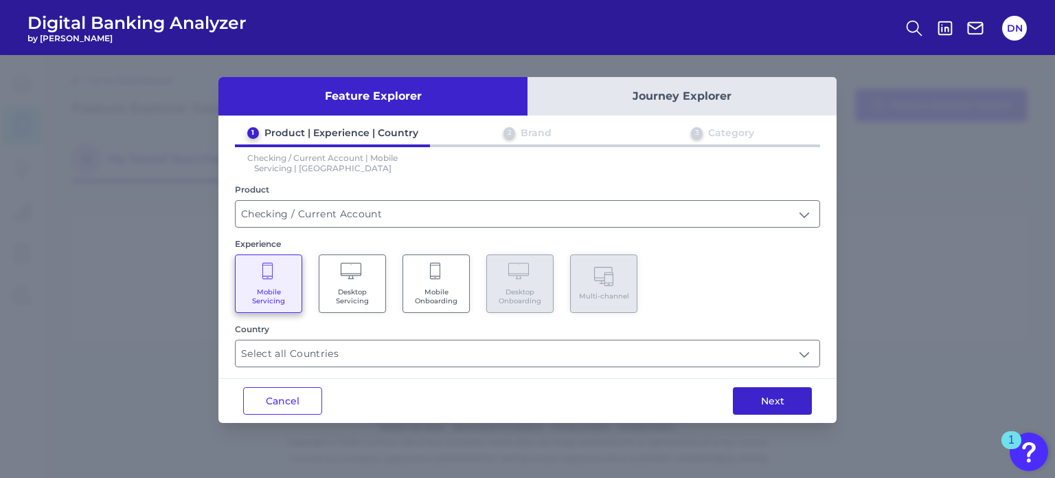
click at [775, 401] on button "Next" at bounding box center [772, 400] width 79 height 27
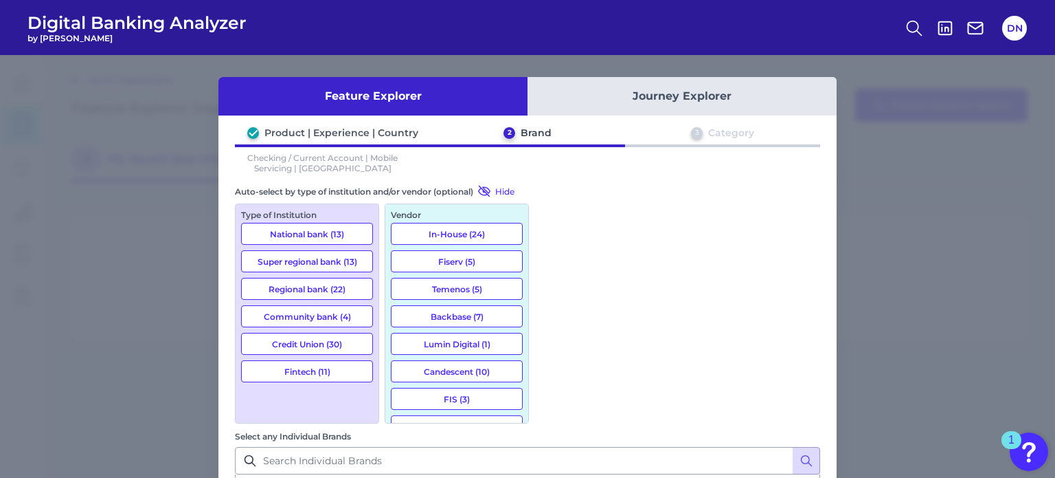
click at [283, 234] on button "National bank (13)" at bounding box center [307, 234] width 132 height 22
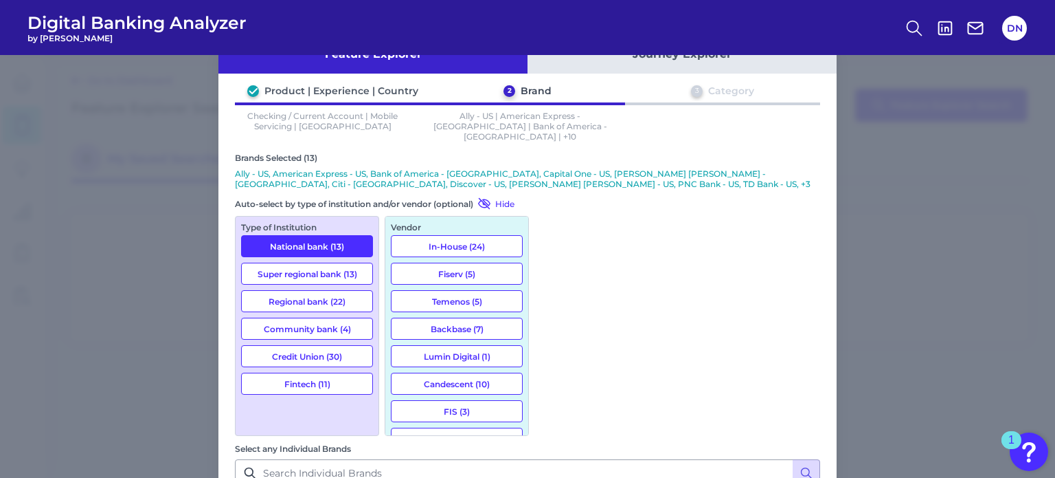
scroll to position [66, 0]
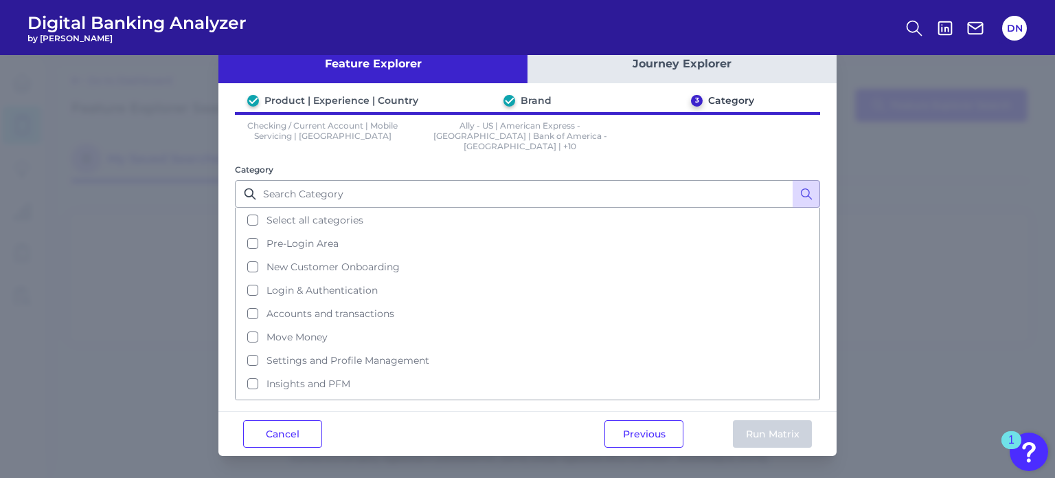
scroll to position [0, 0]
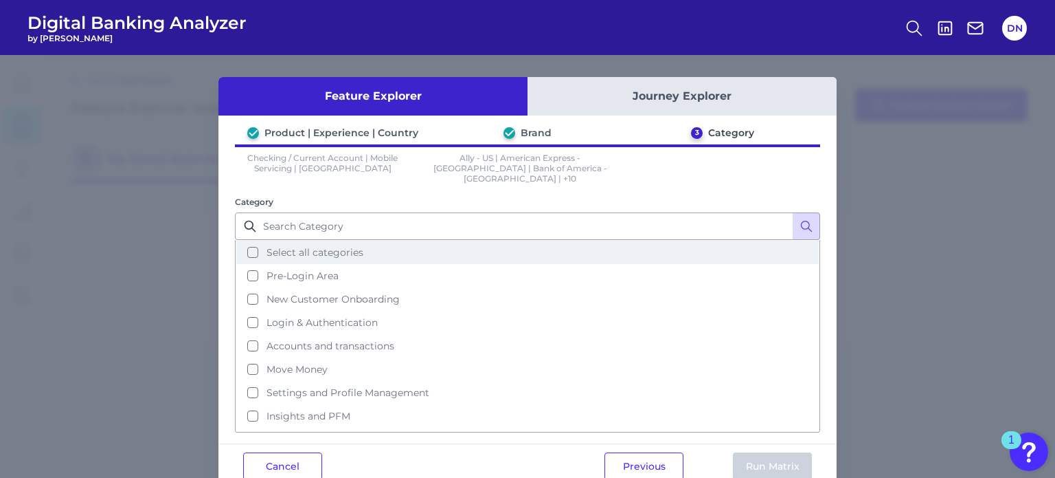
click at [247, 245] on button "Select all categories" at bounding box center [527, 251] width 583 height 23
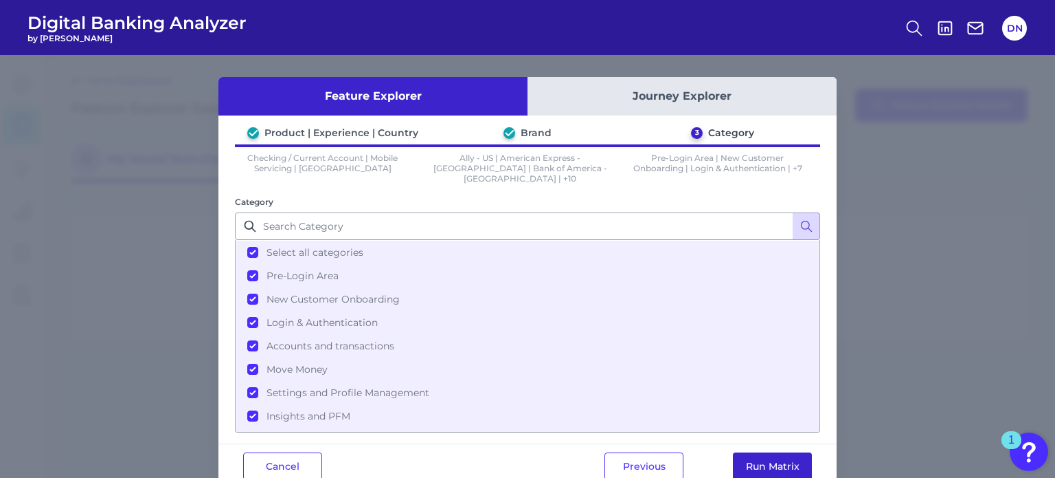
click at [755, 452] on button "Run Matrix" at bounding box center [772, 465] width 79 height 27
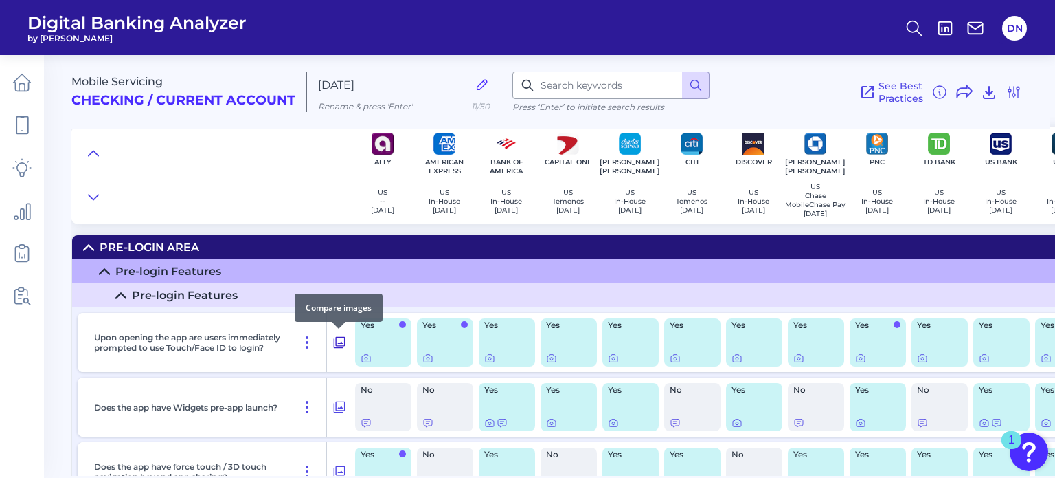
click at [338, 348] on icon at bounding box center [340, 342] width 14 height 16
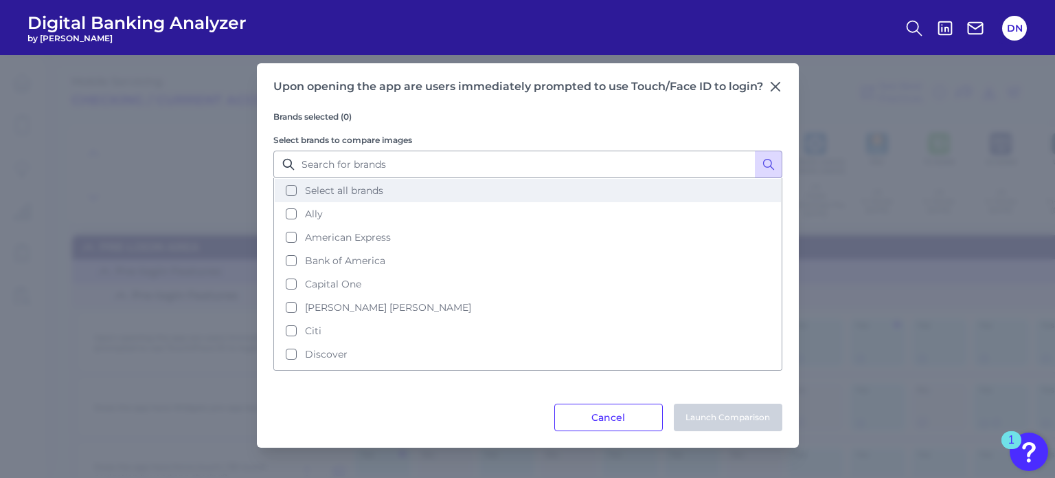
click at [290, 192] on button "Select all brands" at bounding box center [528, 190] width 506 height 23
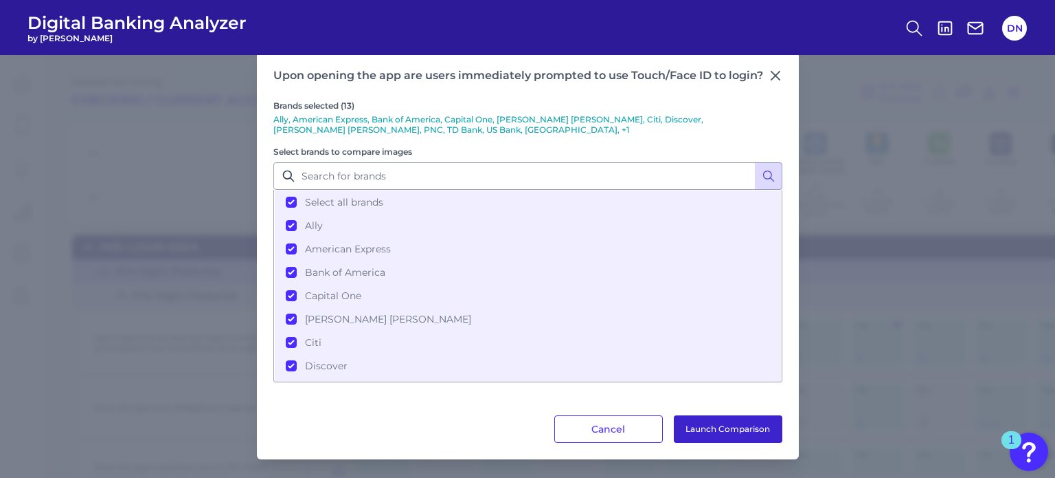
click at [709, 425] on button "Launch Comparison" at bounding box center [728, 428] width 109 height 27
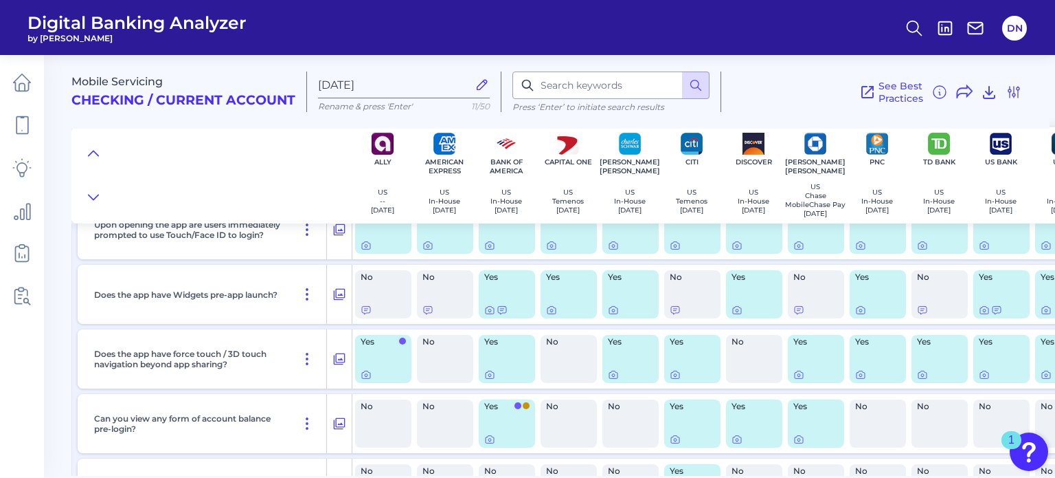
scroll to position [137, 0]
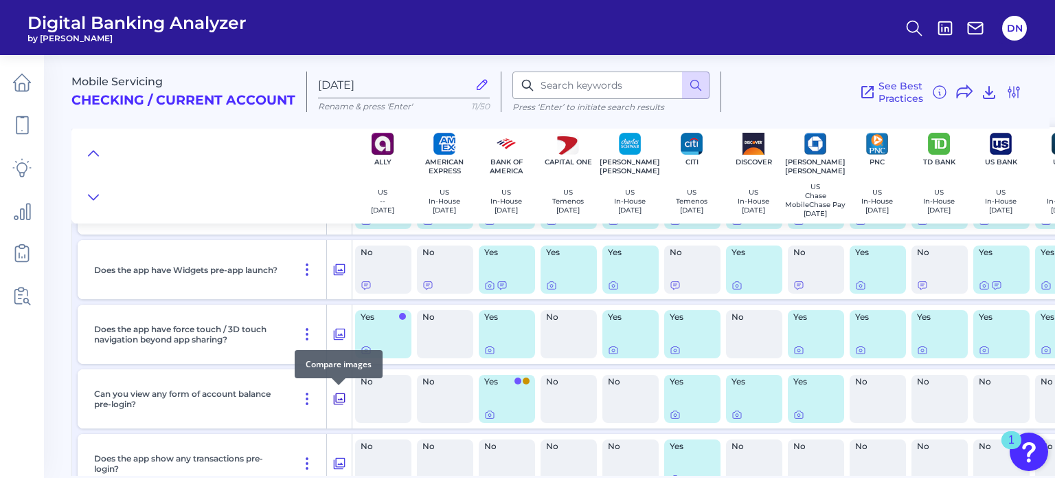
click at [334, 399] on icon at bounding box center [340, 399] width 12 height 12
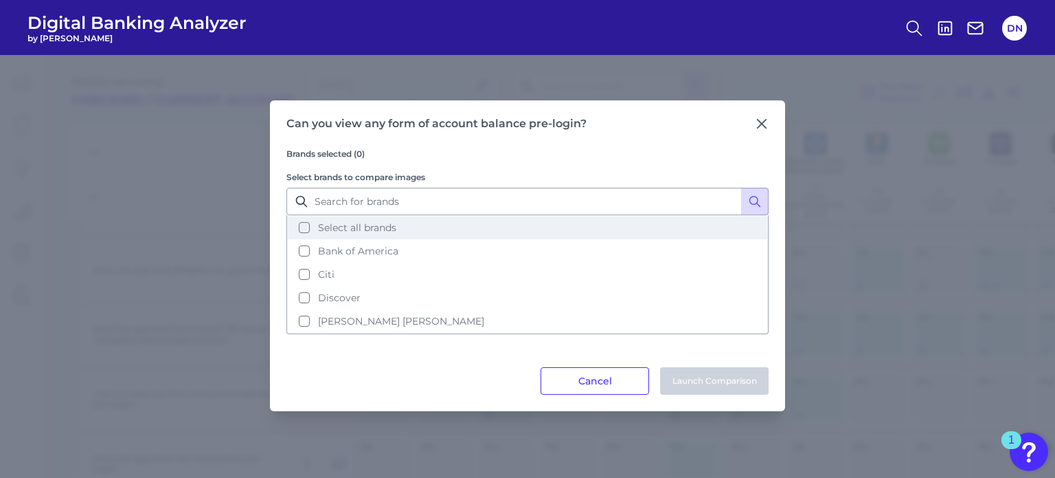
click at [302, 231] on button "Select all brands" at bounding box center [528, 227] width 480 height 23
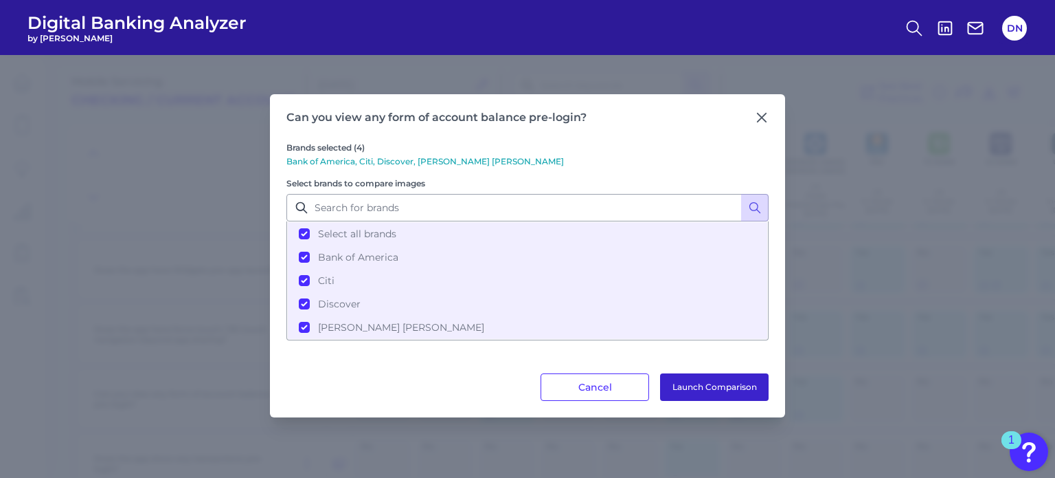
click at [703, 379] on button "Launch Comparison" at bounding box center [714, 386] width 109 height 27
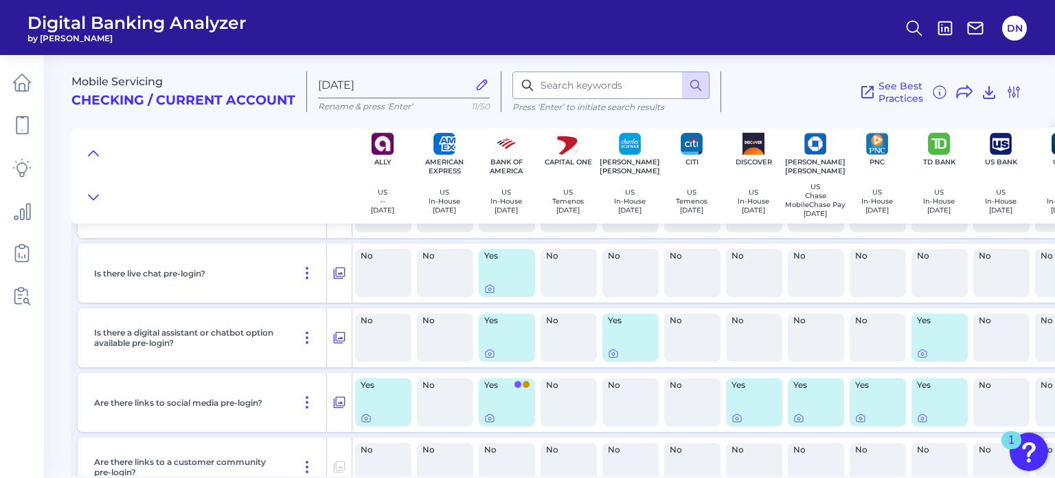
scroll to position [1031, 0]
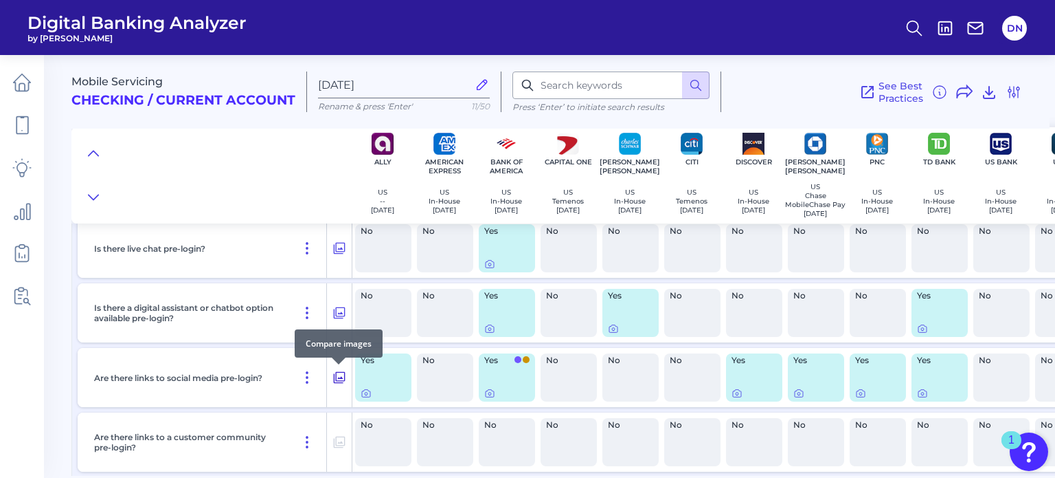
click at [342, 380] on icon at bounding box center [340, 377] width 14 height 16
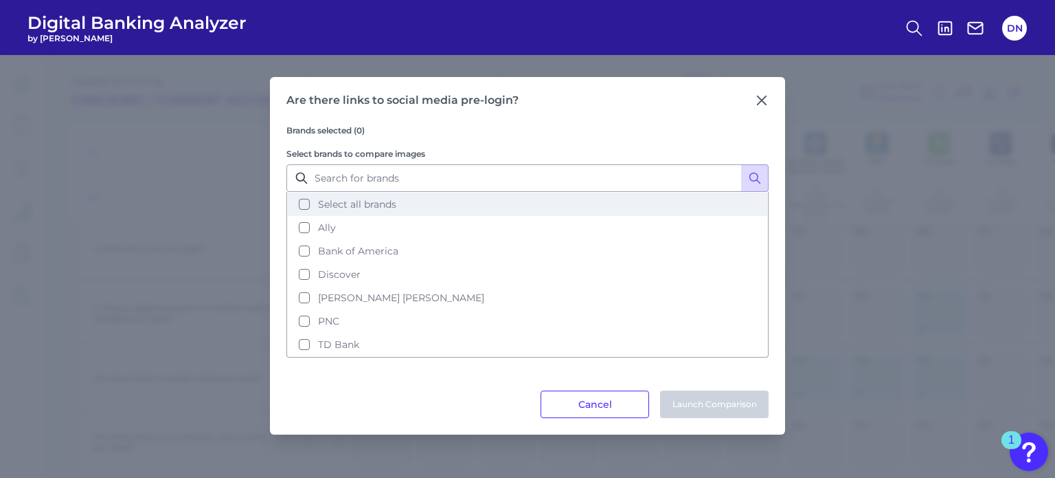
click at [309, 210] on button "Select all brands" at bounding box center [528, 203] width 480 height 23
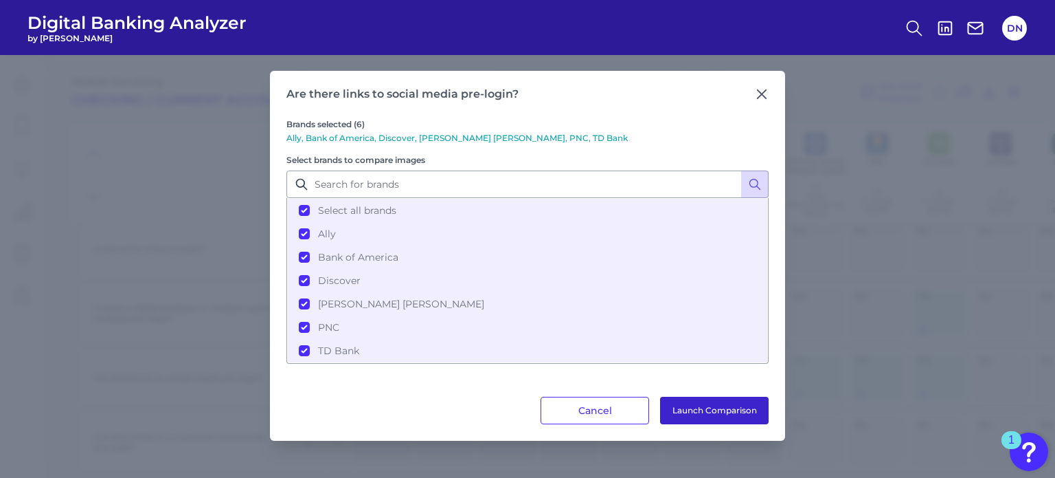
click at [695, 404] on button "Launch Comparison" at bounding box center [714, 409] width 109 height 27
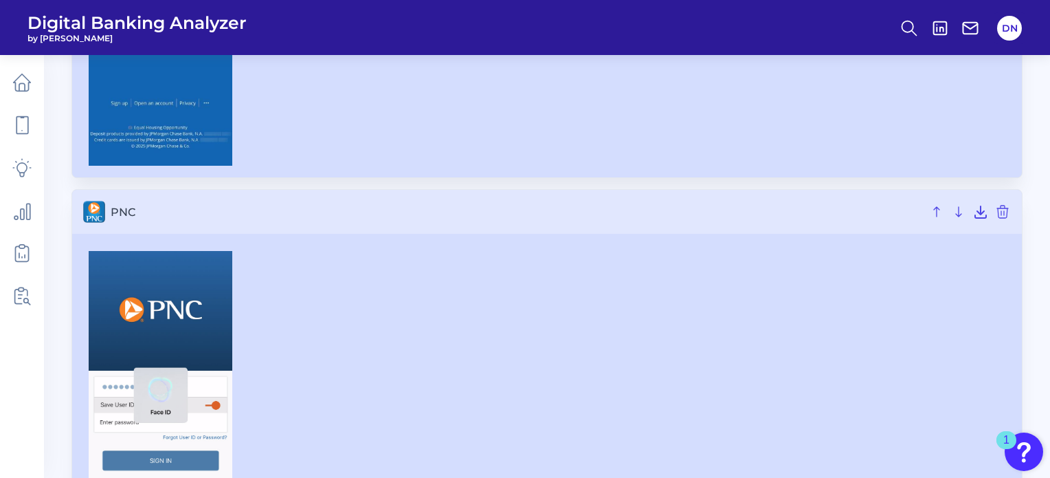
scroll to position [3161, 0]
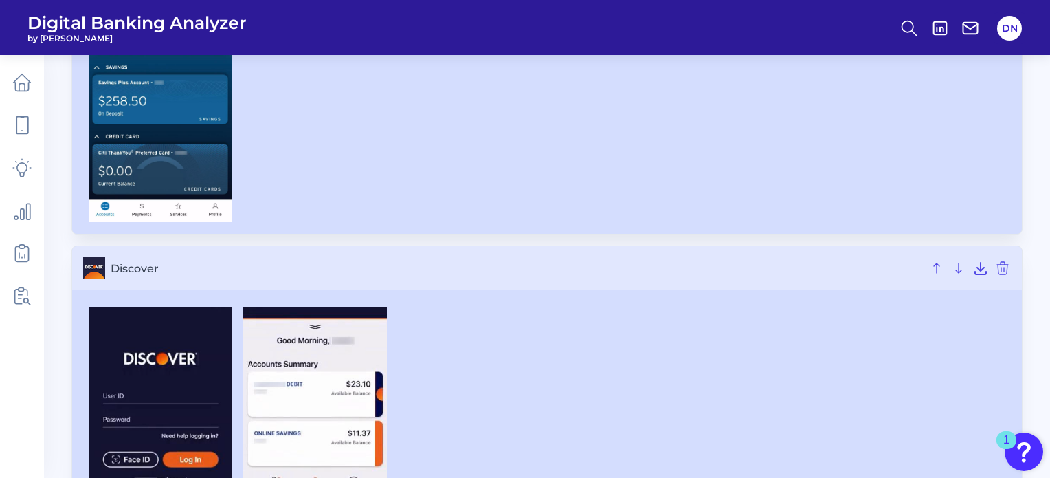
scroll to position [664, 0]
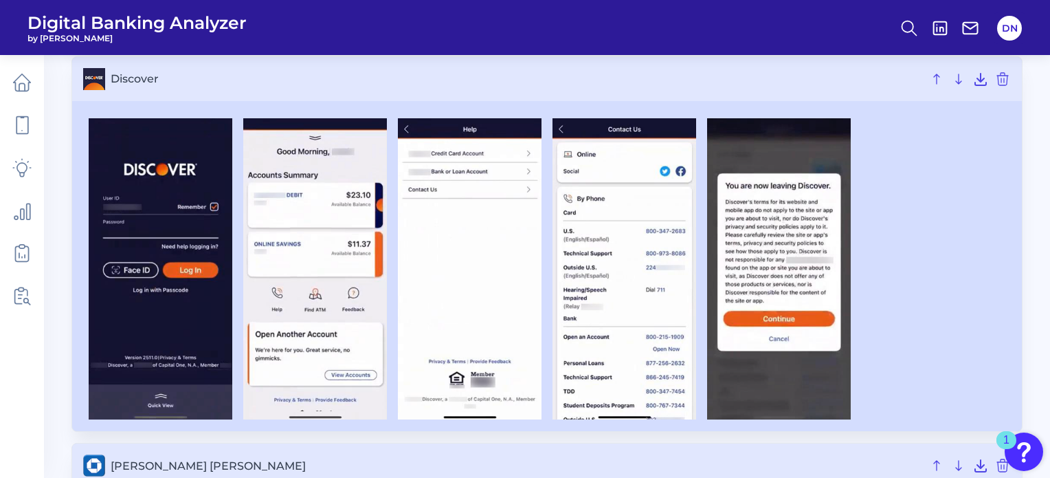
scroll to position [893, 0]
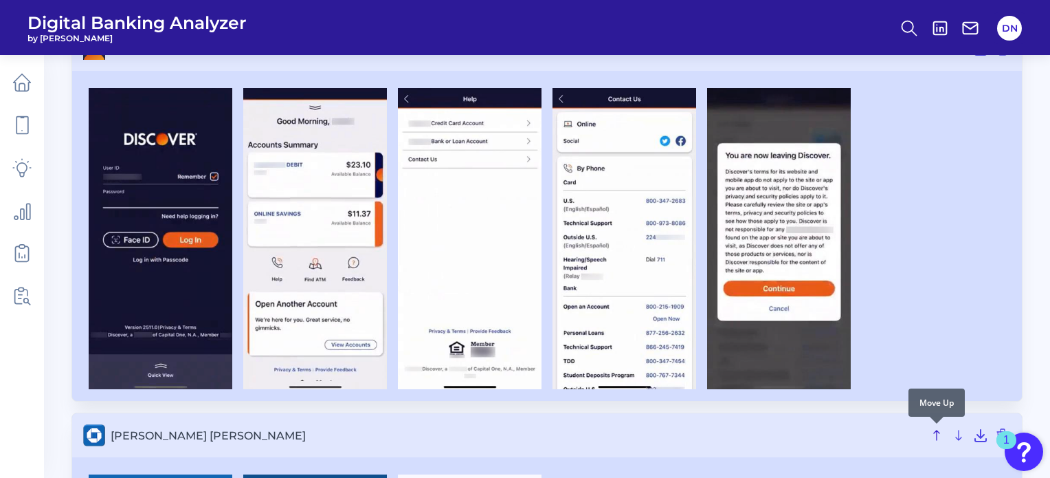
click at [938, 431] on icon at bounding box center [936, 435] width 5 height 10
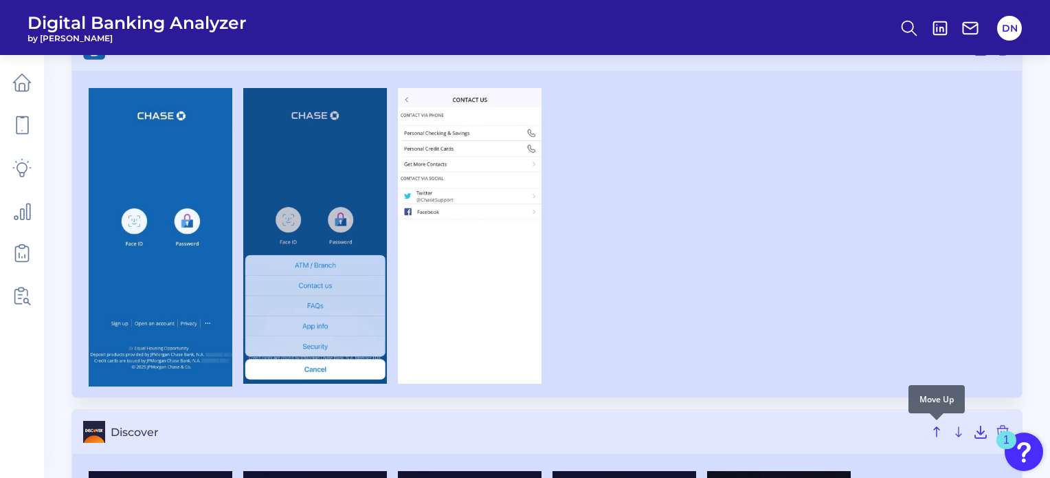
click at [937, 428] on icon at bounding box center [936, 431] width 16 height 16
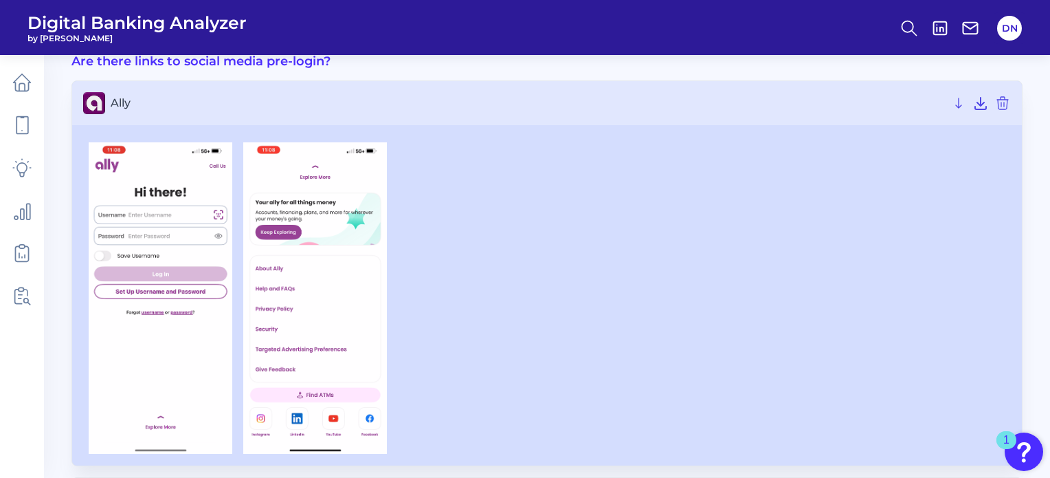
scroll to position [0, 0]
